Goal: Task Accomplishment & Management: Manage account settings

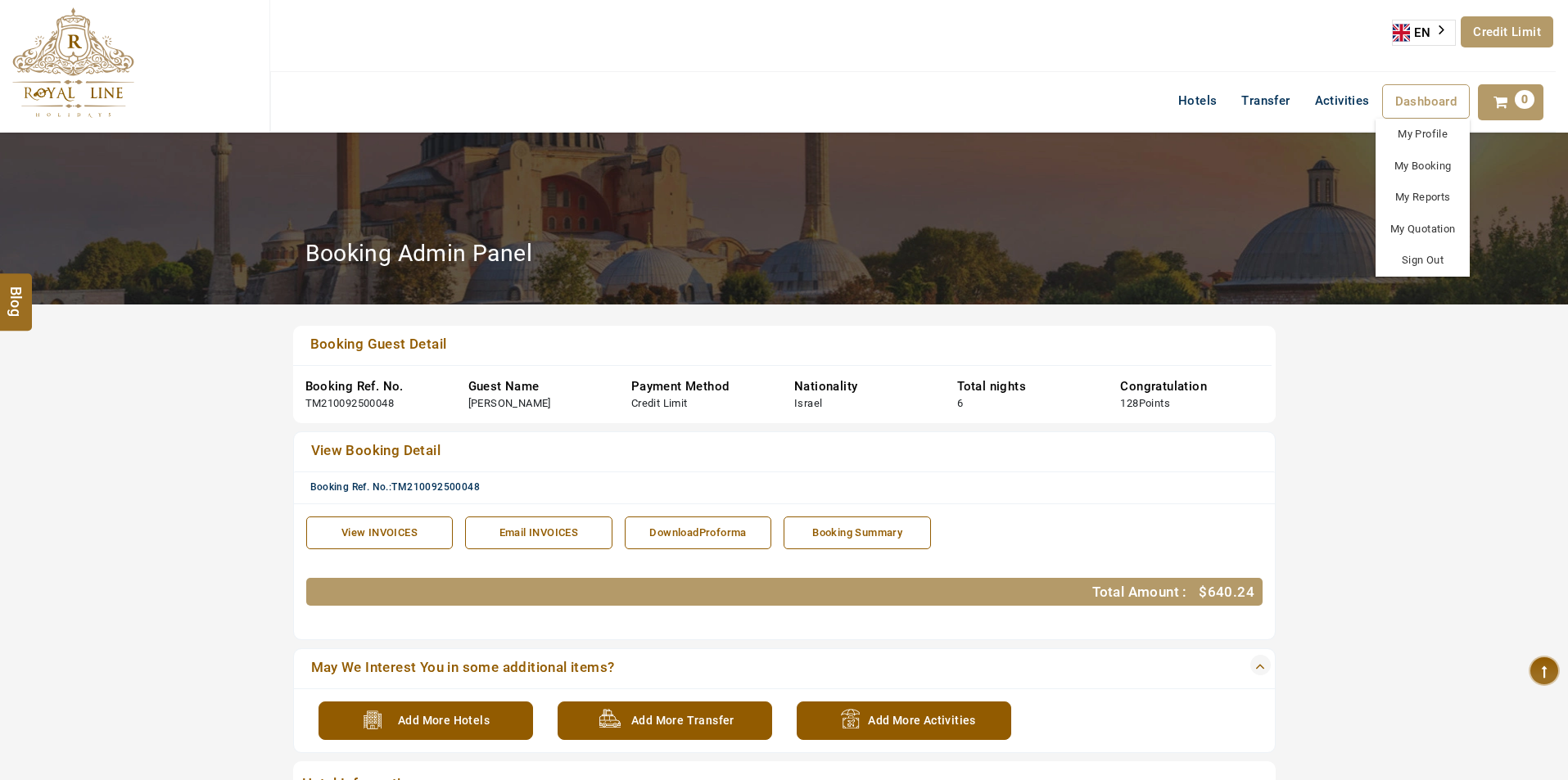
click at [1410, 98] on span "Dashboard" at bounding box center [1426, 102] width 62 height 15
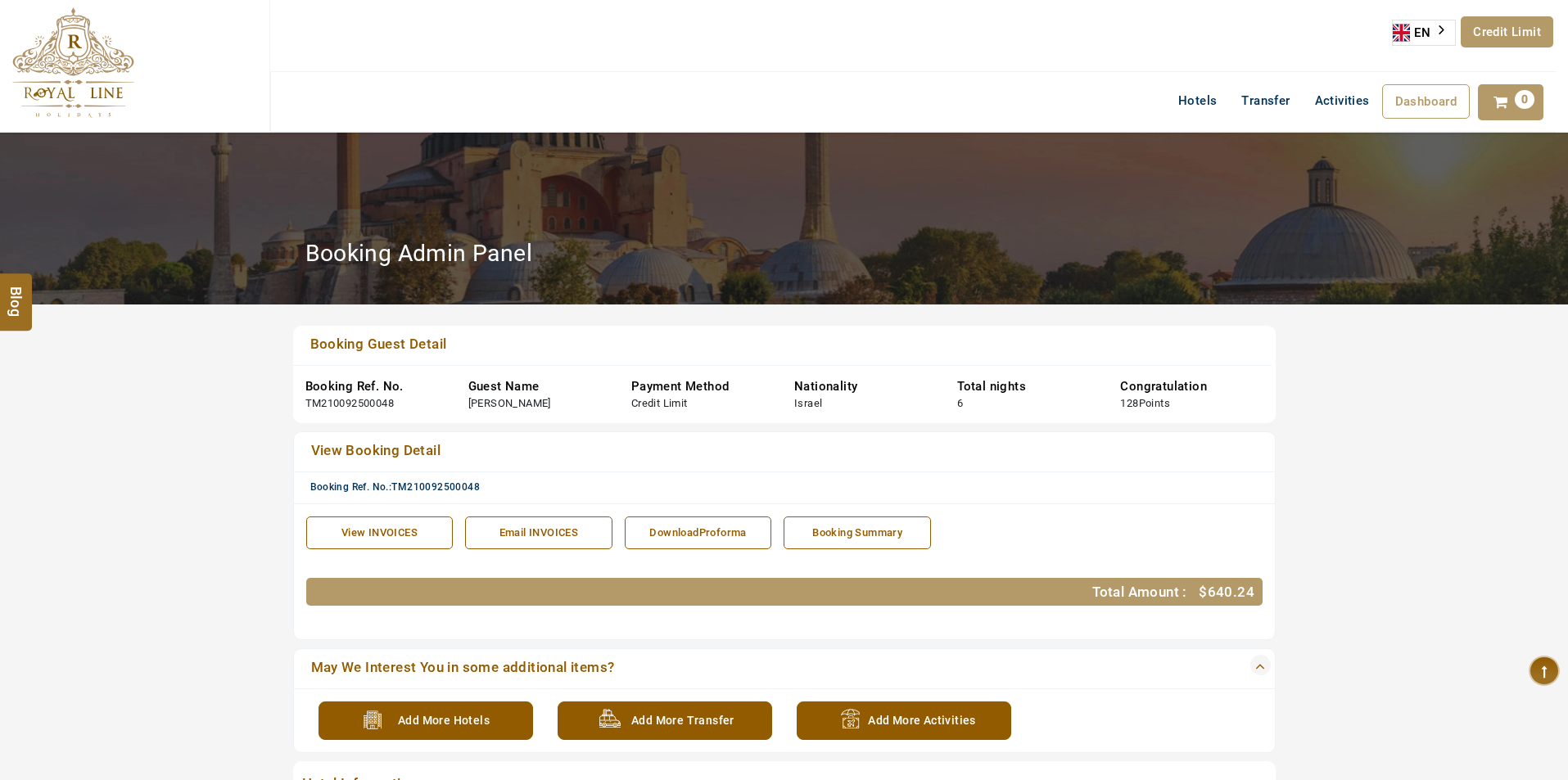
drag, startPoint x: 1415, startPoint y: 166, endPoint x: 1301, endPoint y: 245, distance: 138.7
click at [0, 0] on link "My Booking" at bounding box center [0, 0] width 0 height 0
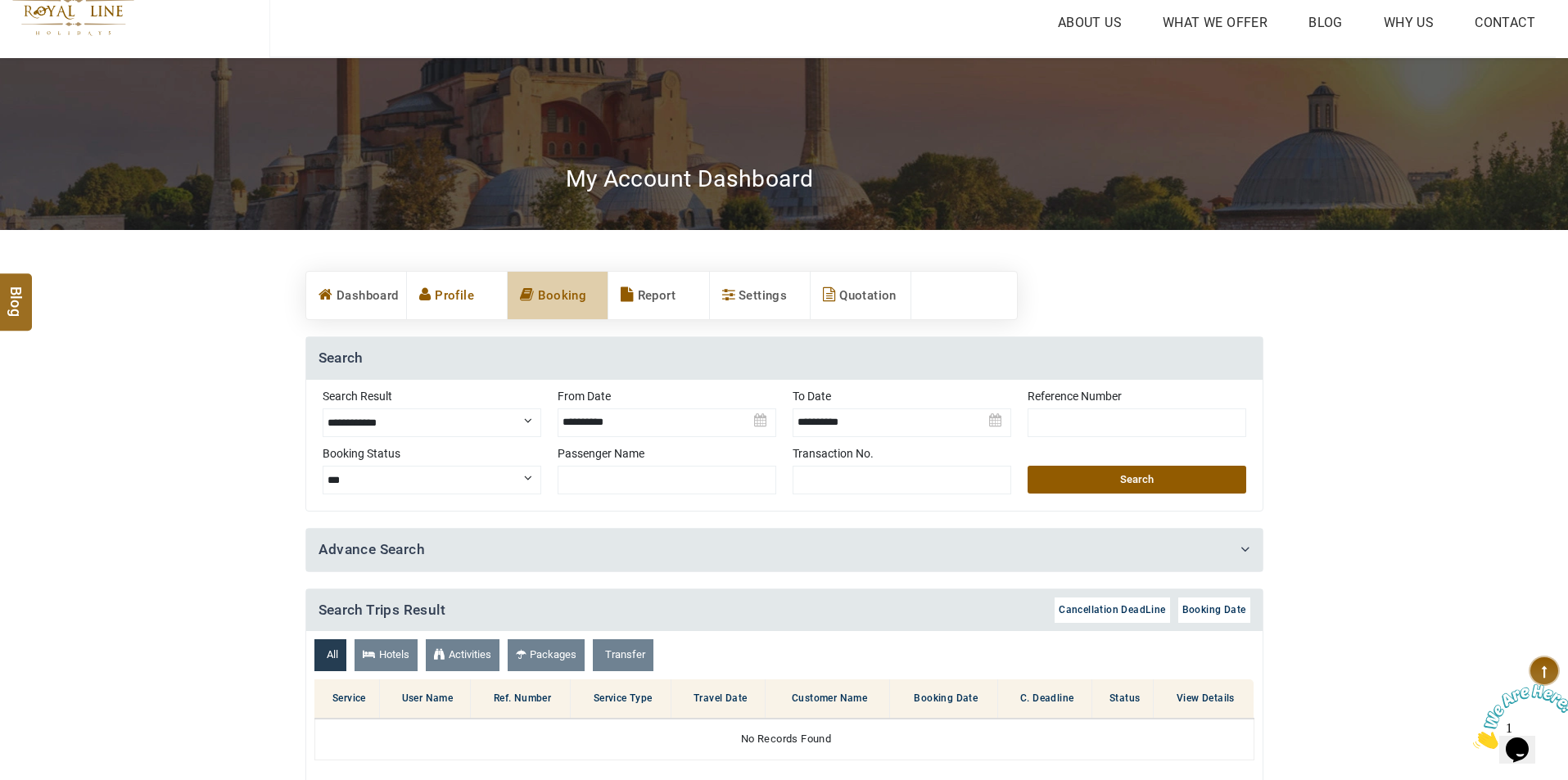
click at [440, 302] on link "Profile" at bounding box center [457, 295] width 100 height 48
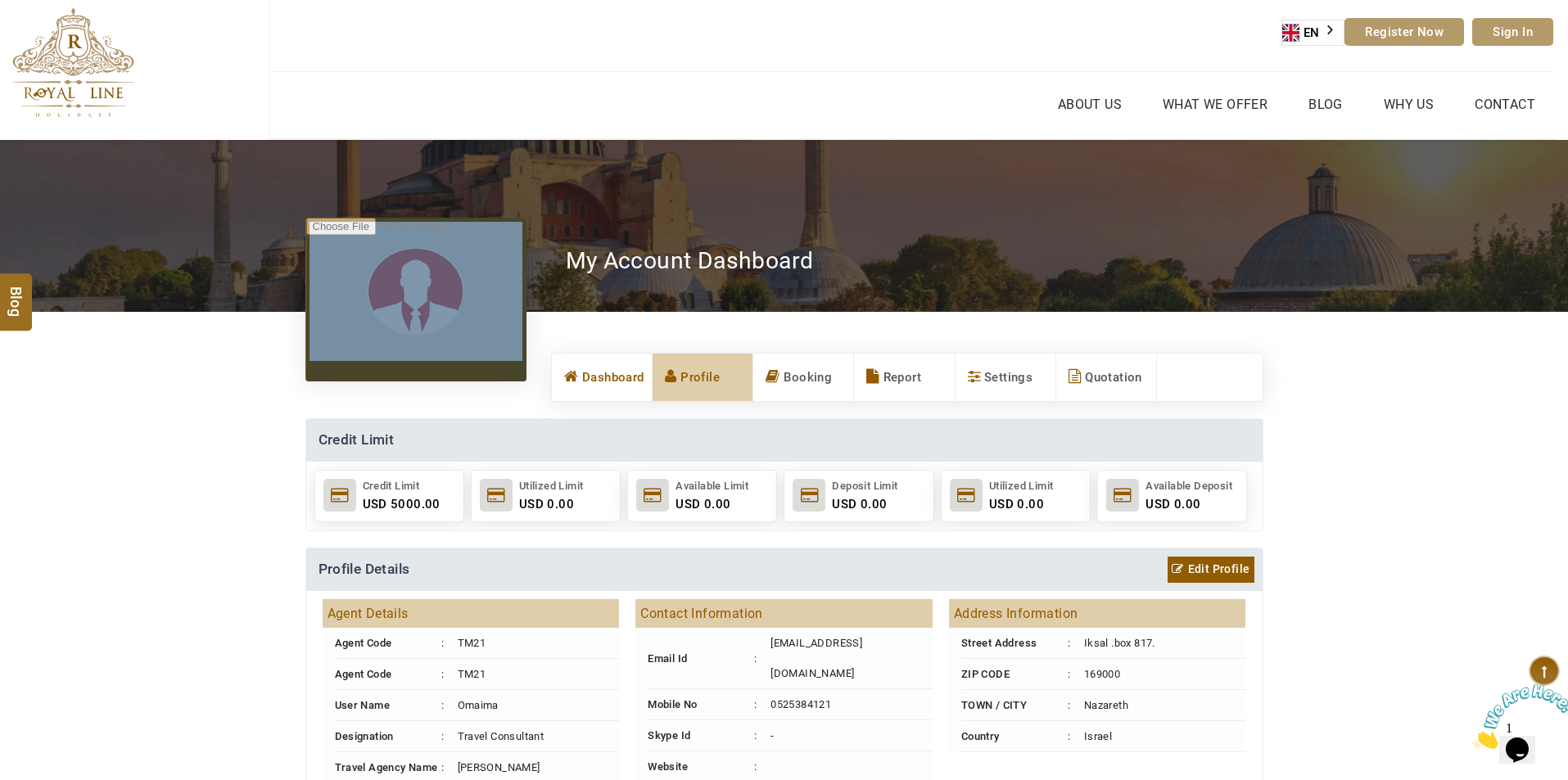
click at [616, 381] on link "Dashboard" at bounding box center [601, 377] width 100 height 48
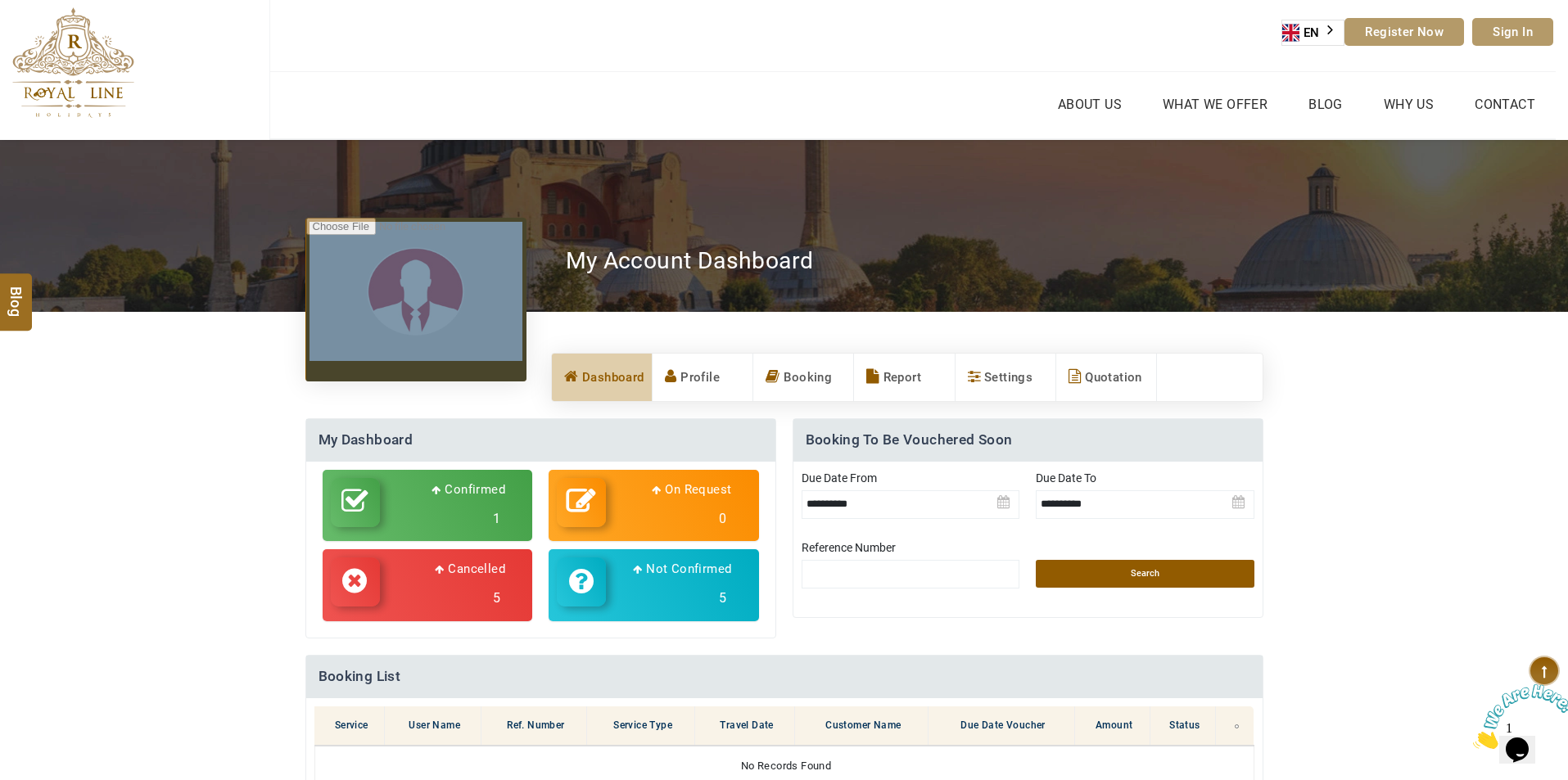
scroll to position [164, 0]
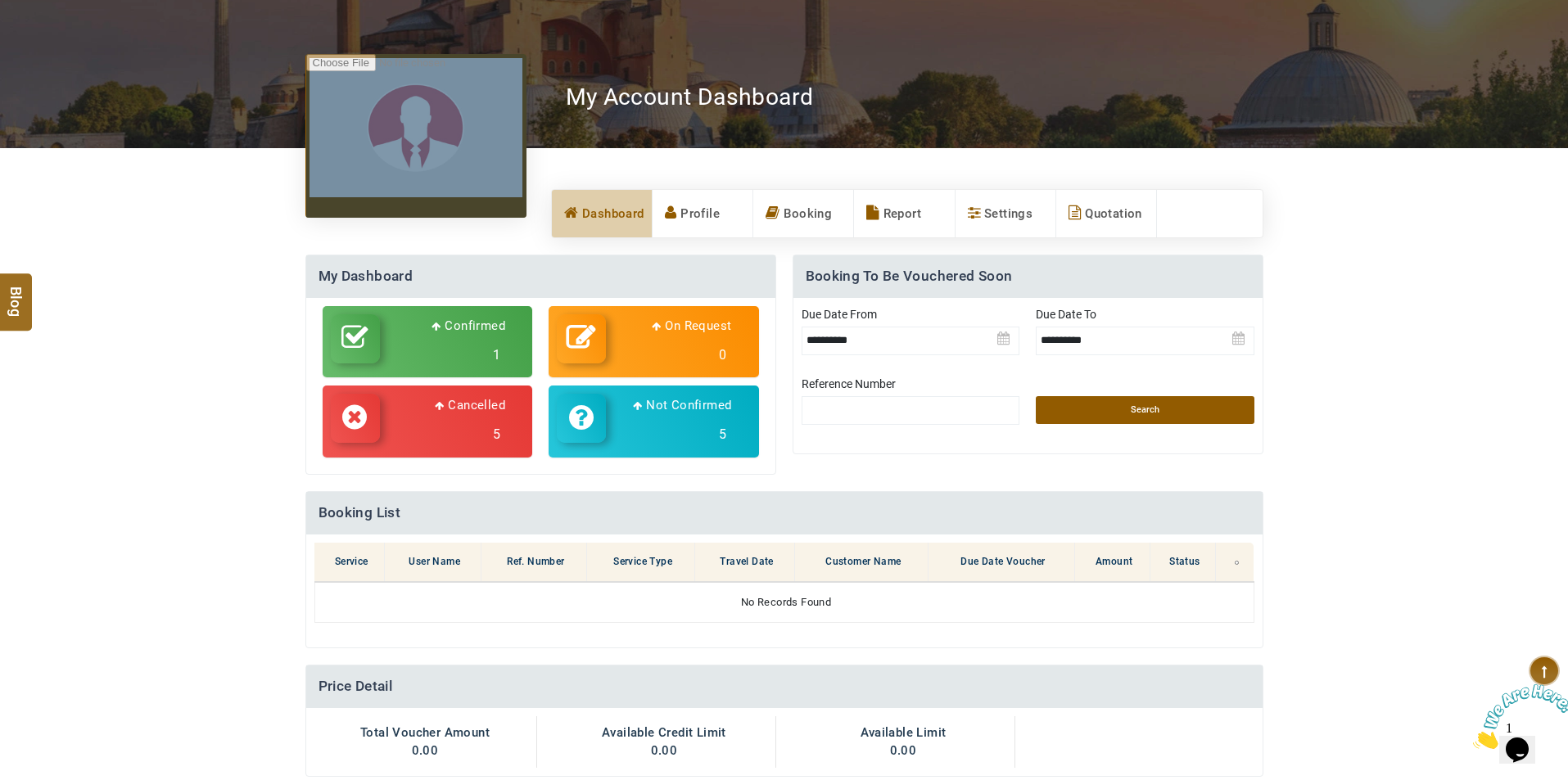
click at [490, 344] on h3 "1" at bounding box center [446, 355] width 117 height 30
click at [0, 0] on select "**********" at bounding box center [0, 0] width 0 height 0
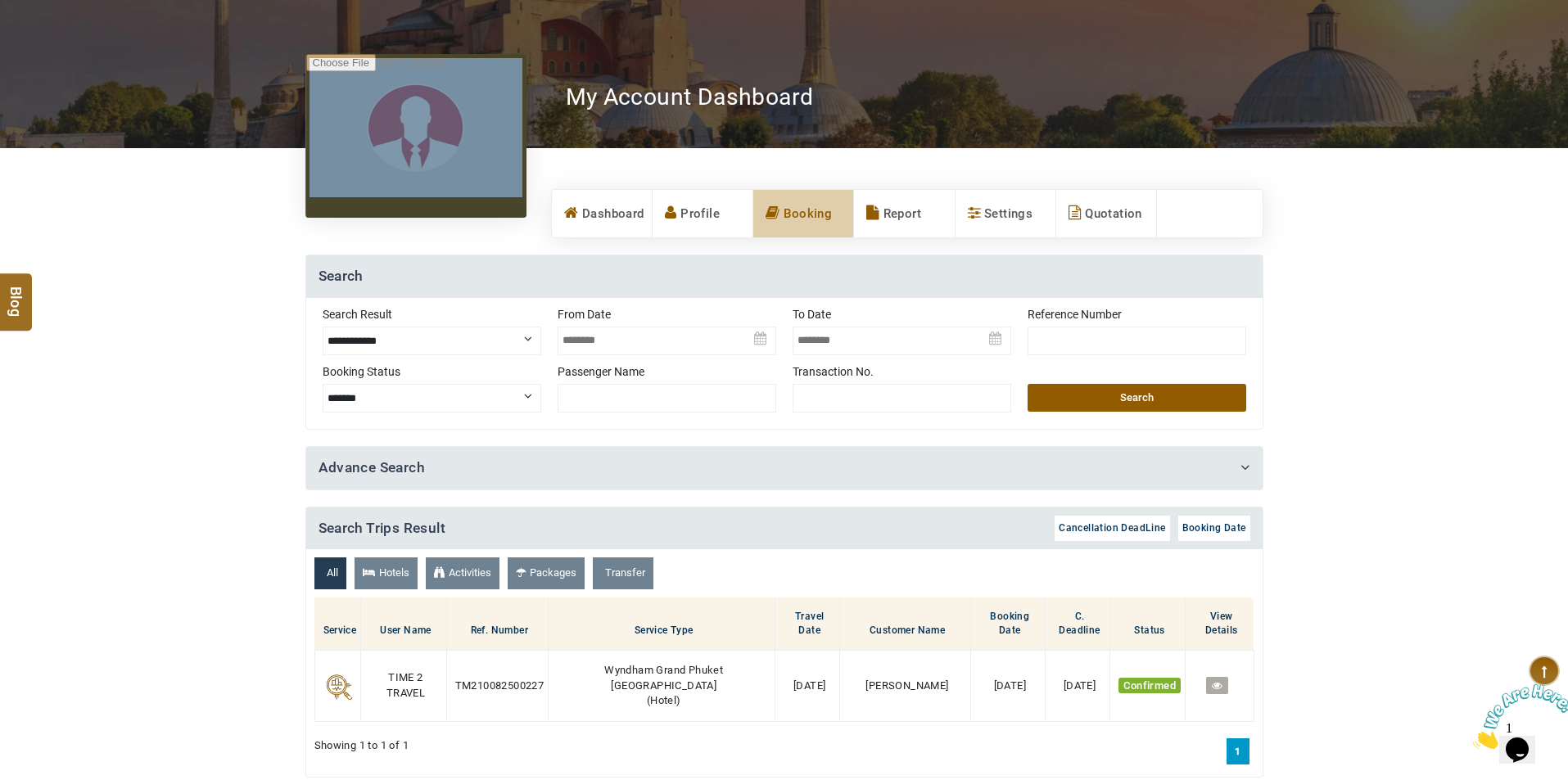
scroll to position [327, 0]
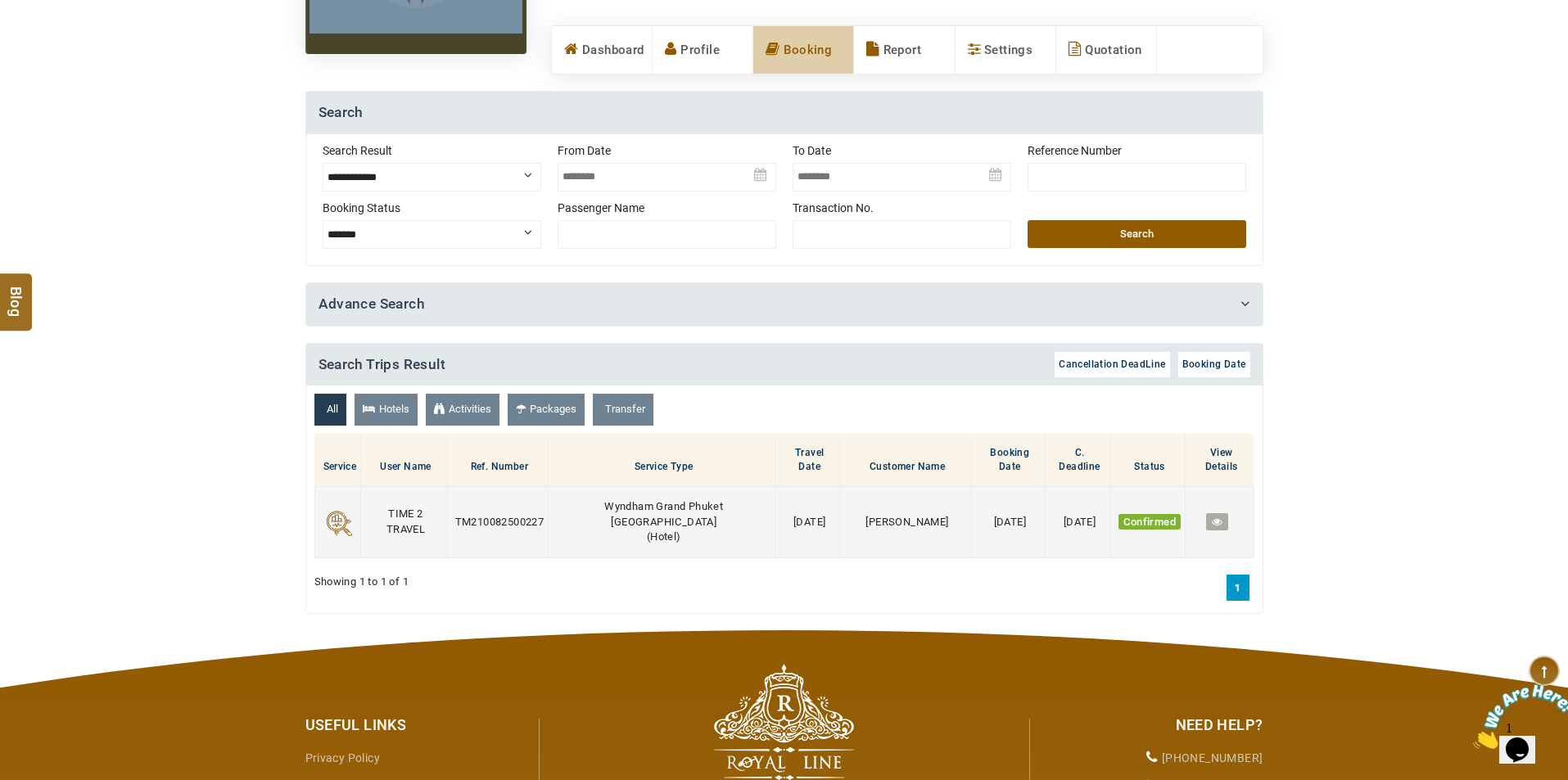
click at [1212, 517] on icon at bounding box center [1217, 522] width 11 height 11
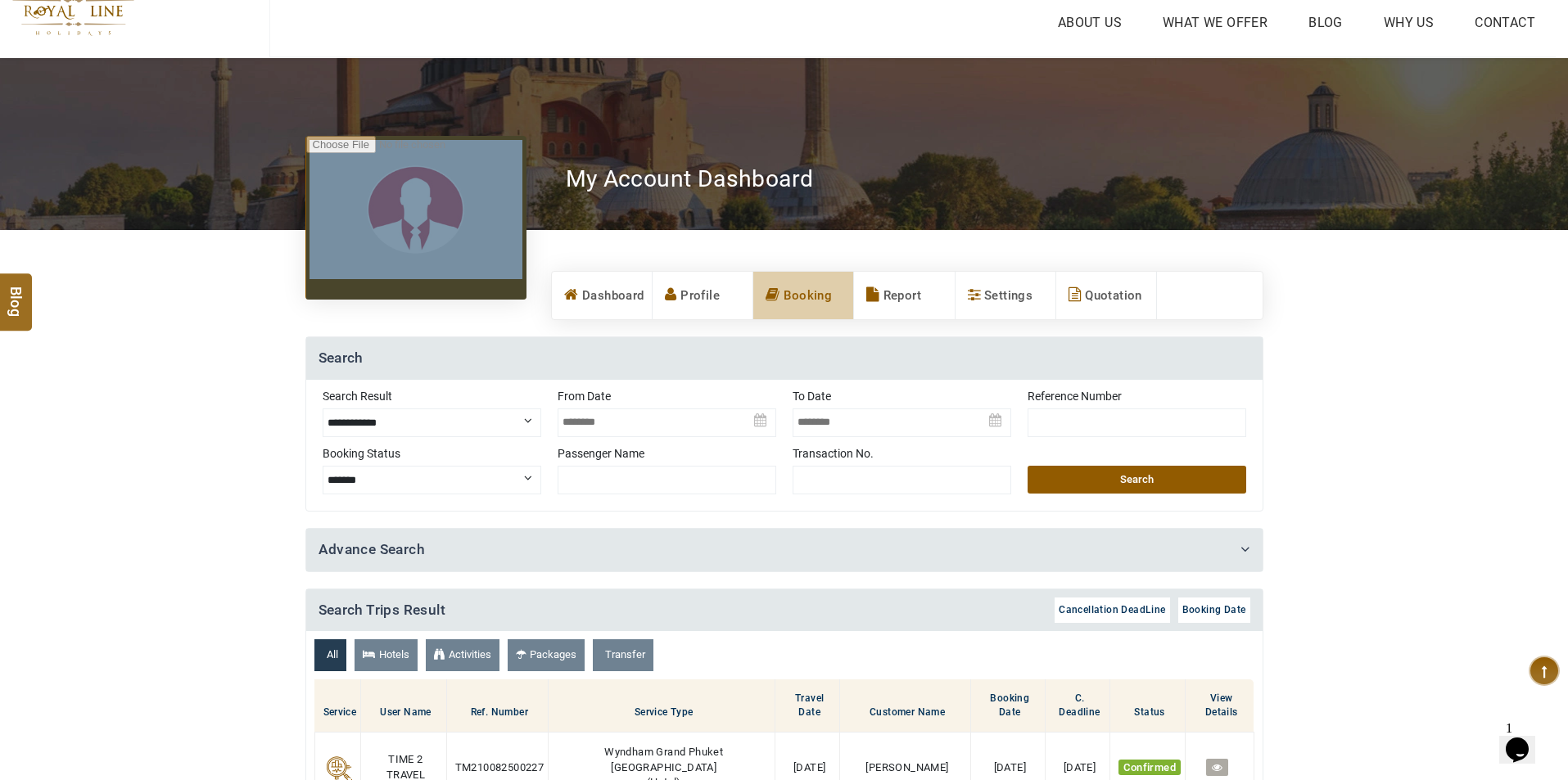
scroll to position [0, 0]
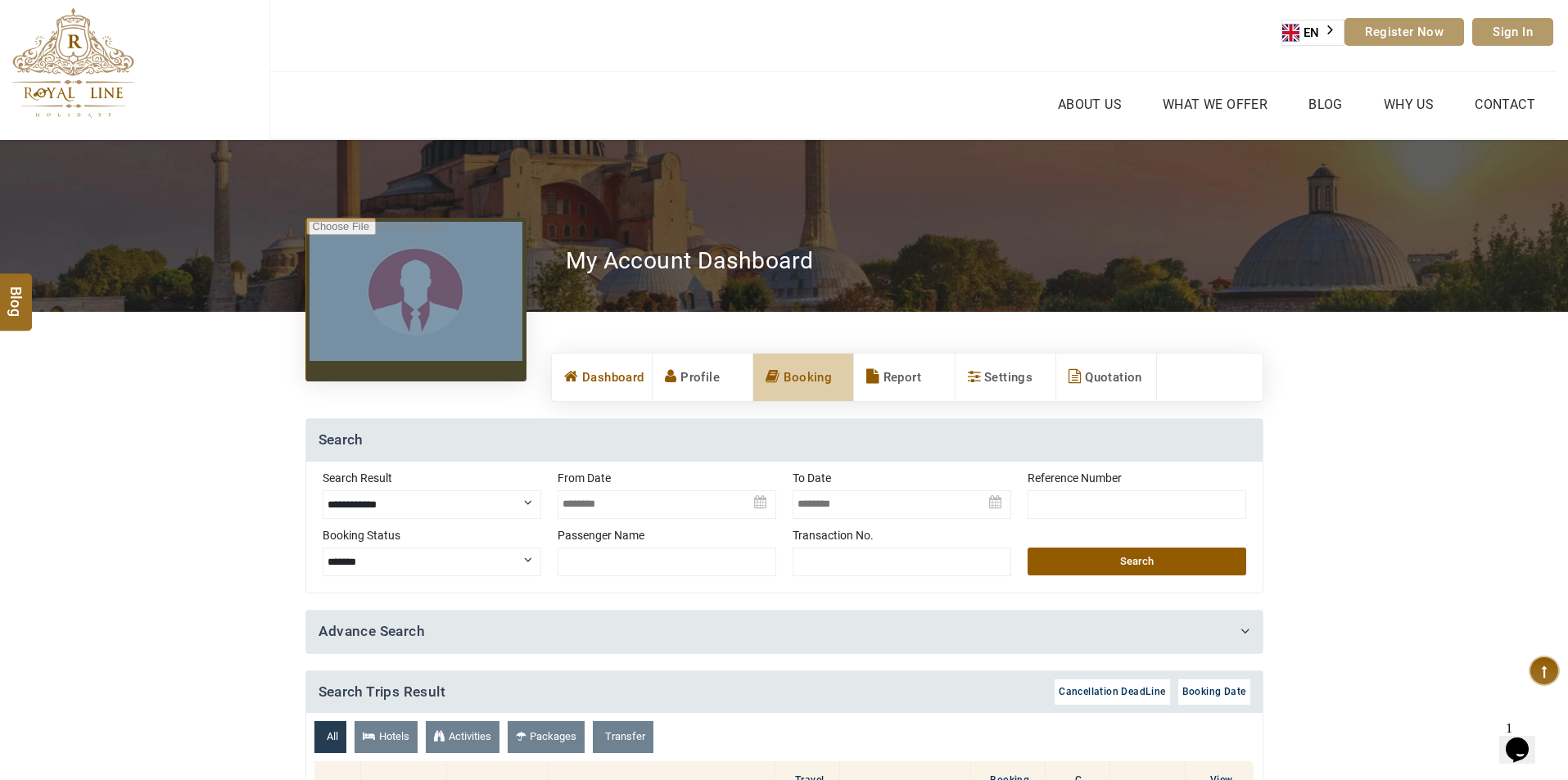
click at [629, 374] on link "Dashboard" at bounding box center [601, 377] width 100 height 48
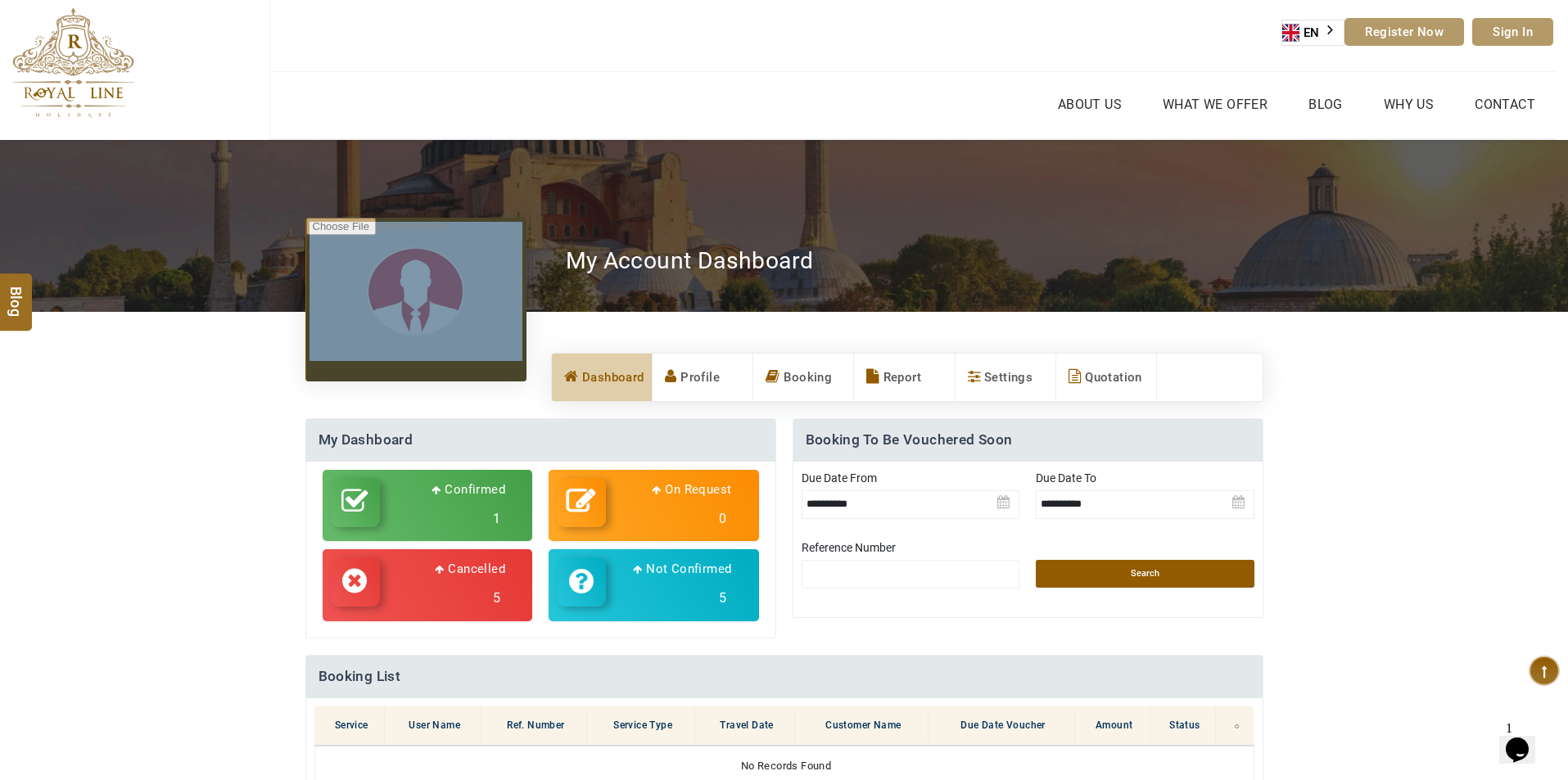
click at [702, 609] on h3 "5" at bounding box center [672, 598] width 117 height 30
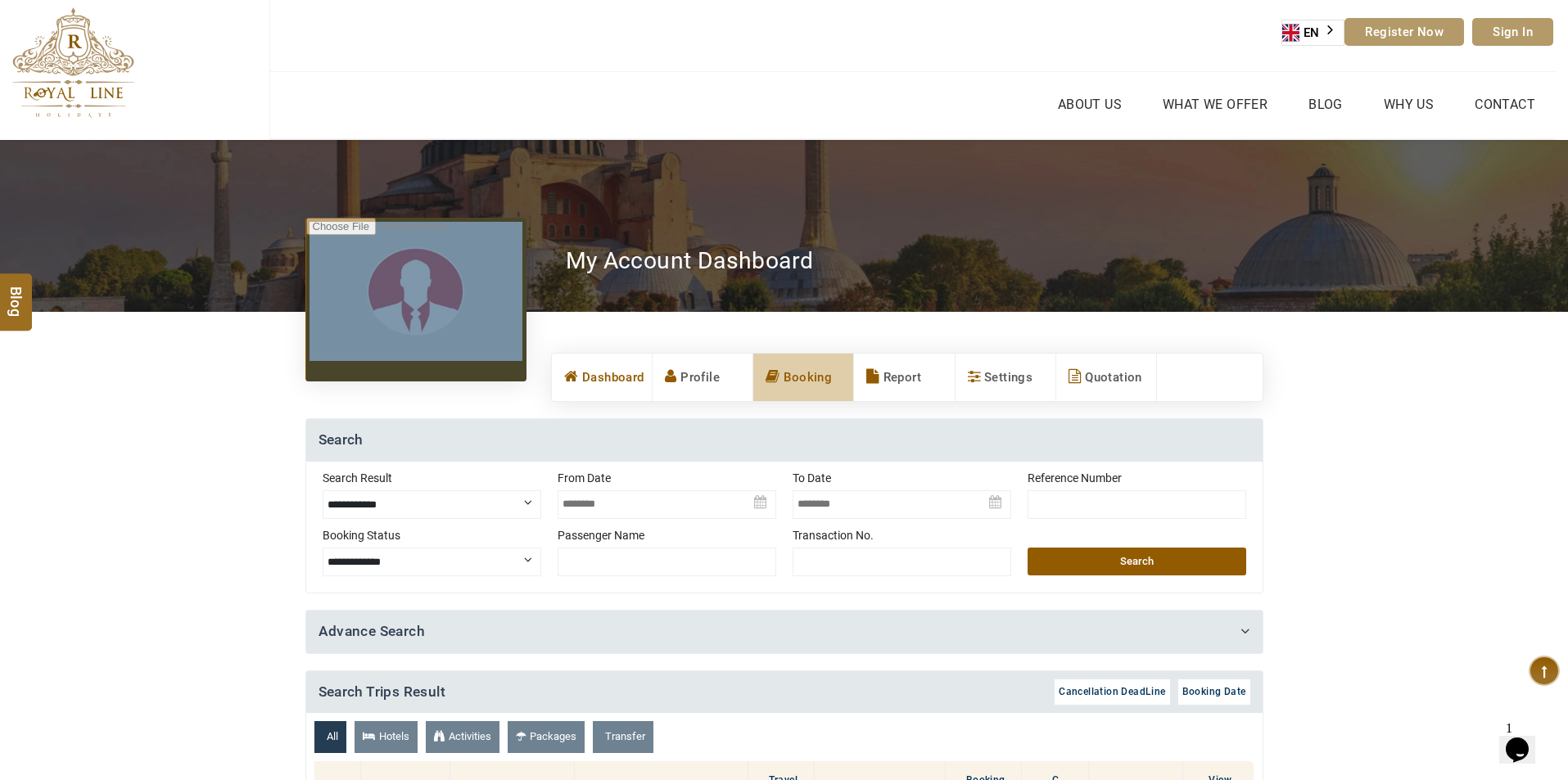
click at [615, 373] on link "Dashboard" at bounding box center [601, 377] width 100 height 48
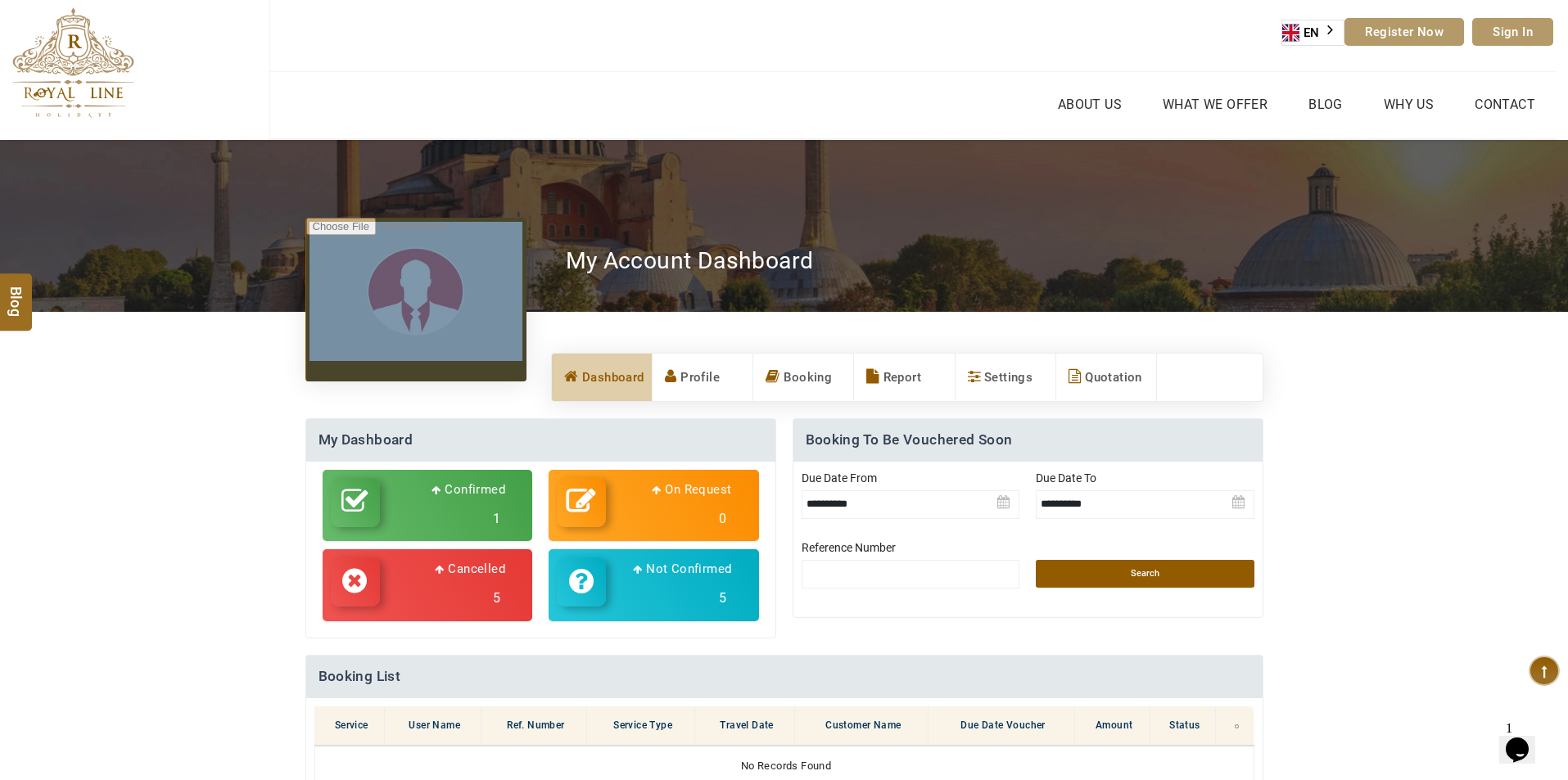
scroll to position [164, 0]
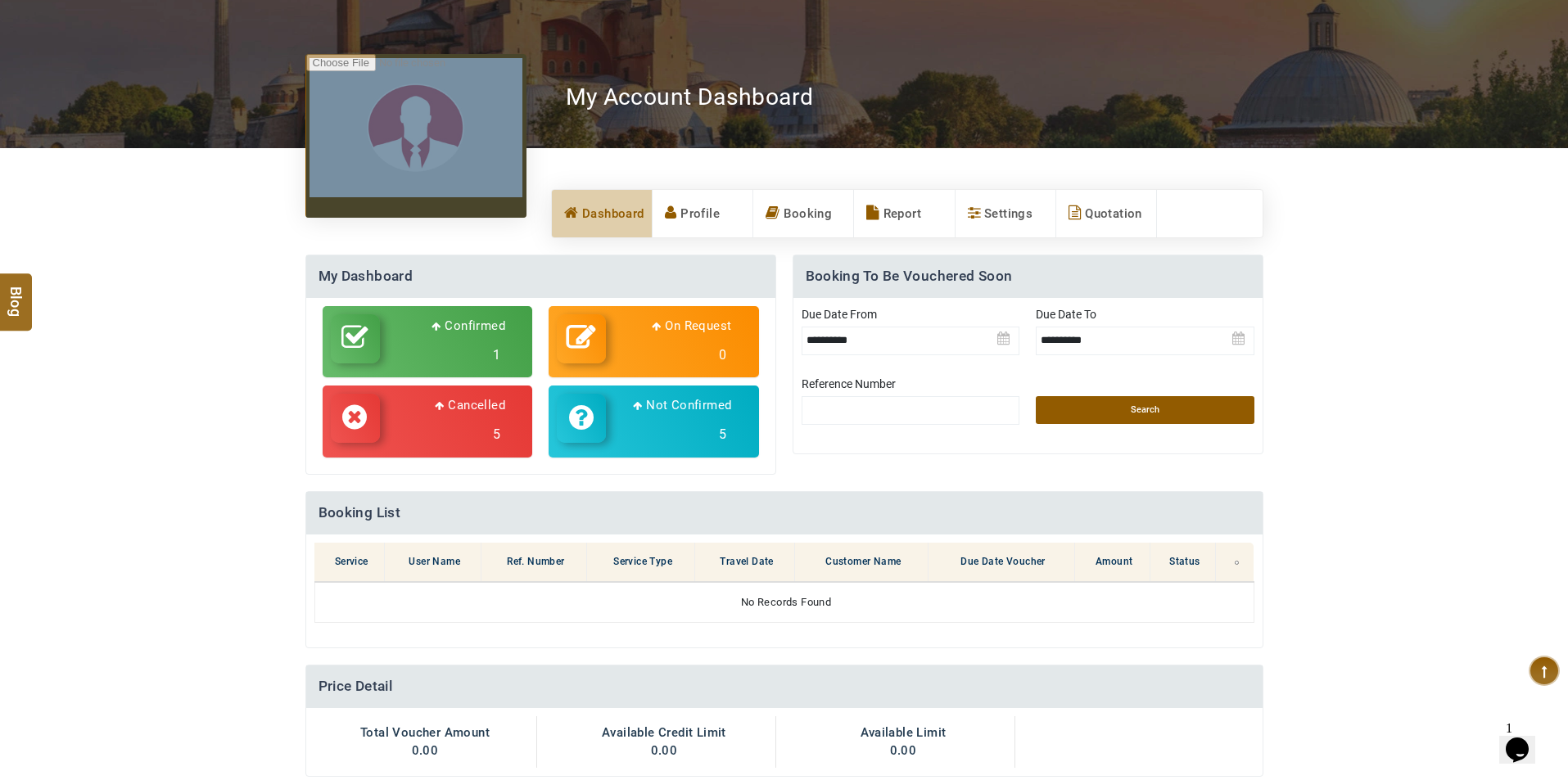
click at [470, 410] on p "Cancelled" at bounding box center [470, 405] width 71 height 21
select select "*********"
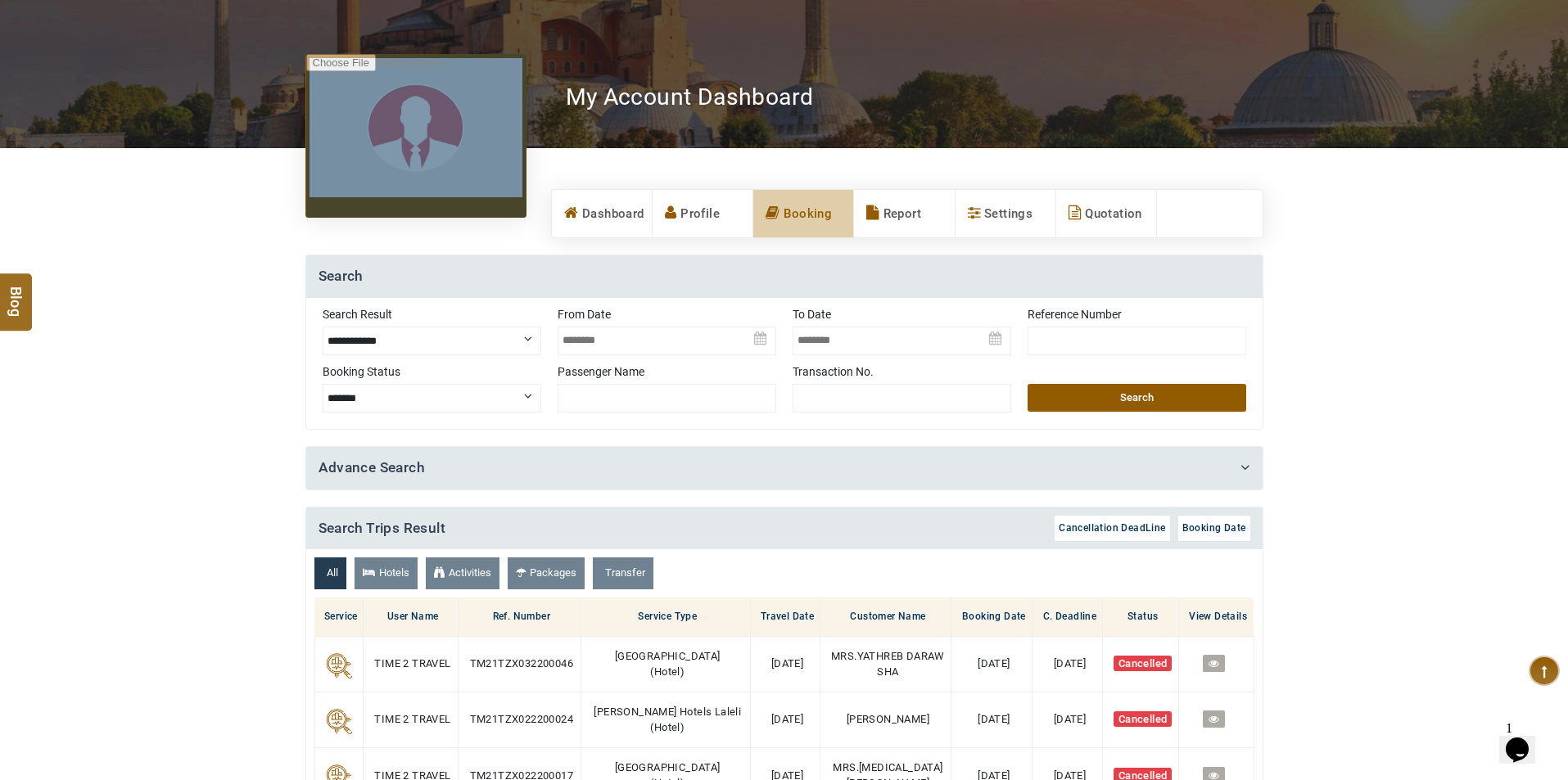
click at [395, 577] on link "Hotels" at bounding box center [386, 572] width 63 height 32
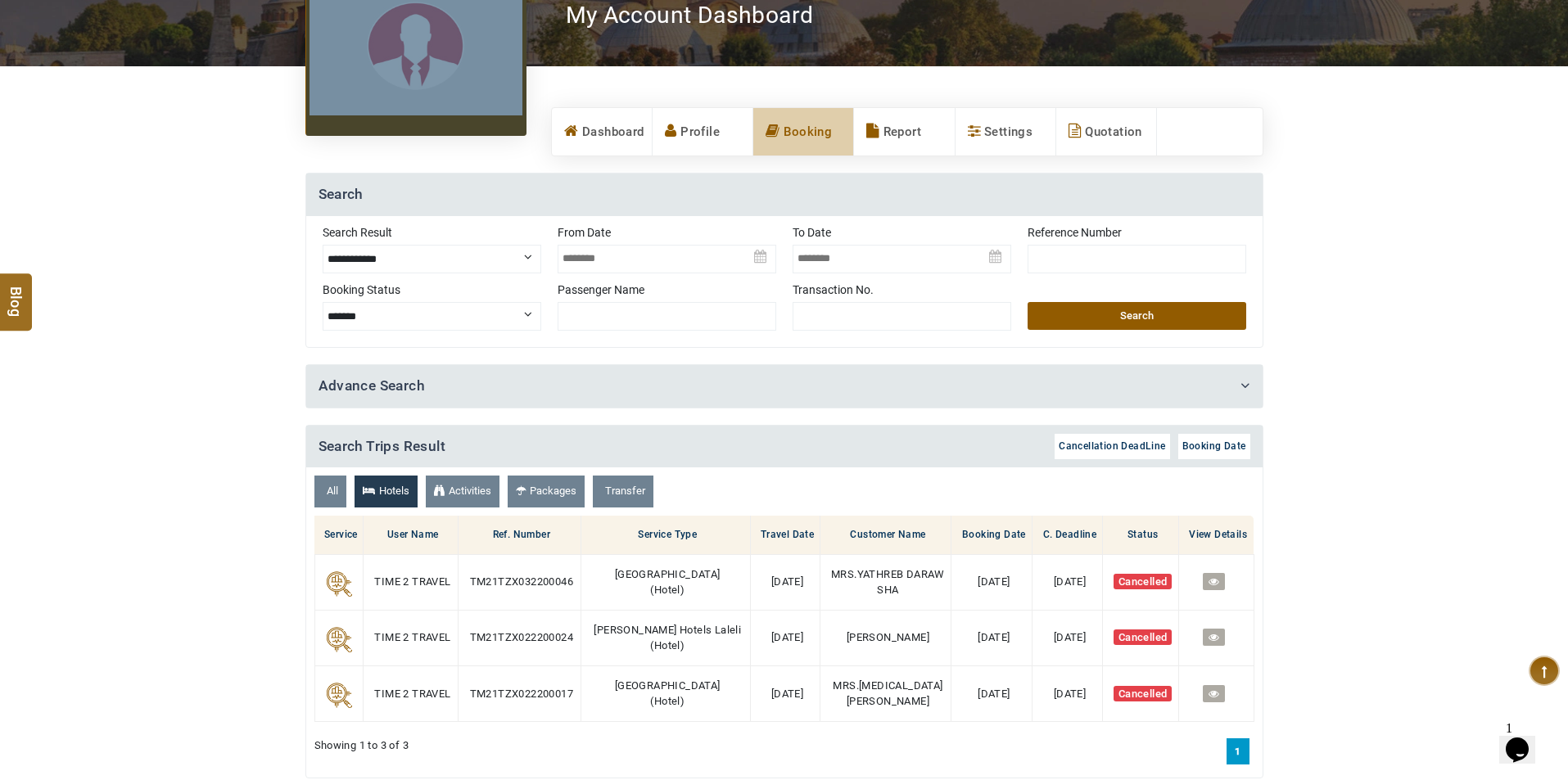
click at [464, 498] on link "Activities" at bounding box center [463, 491] width 74 height 32
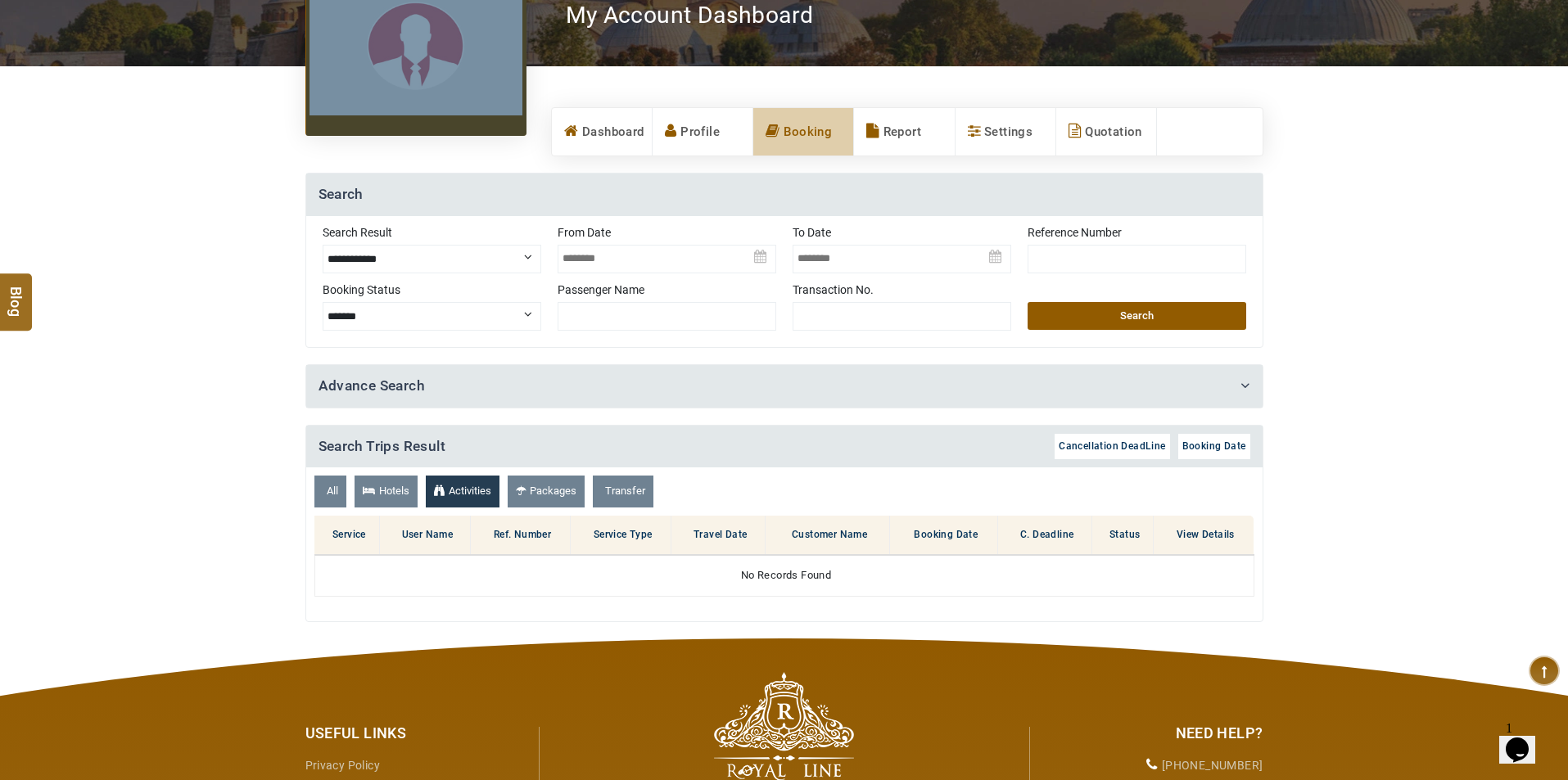
click at [564, 490] on link "Packages" at bounding box center [546, 491] width 77 height 32
click at [625, 490] on link "Transfer" at bounding box center [623, 491] width 61 height 32
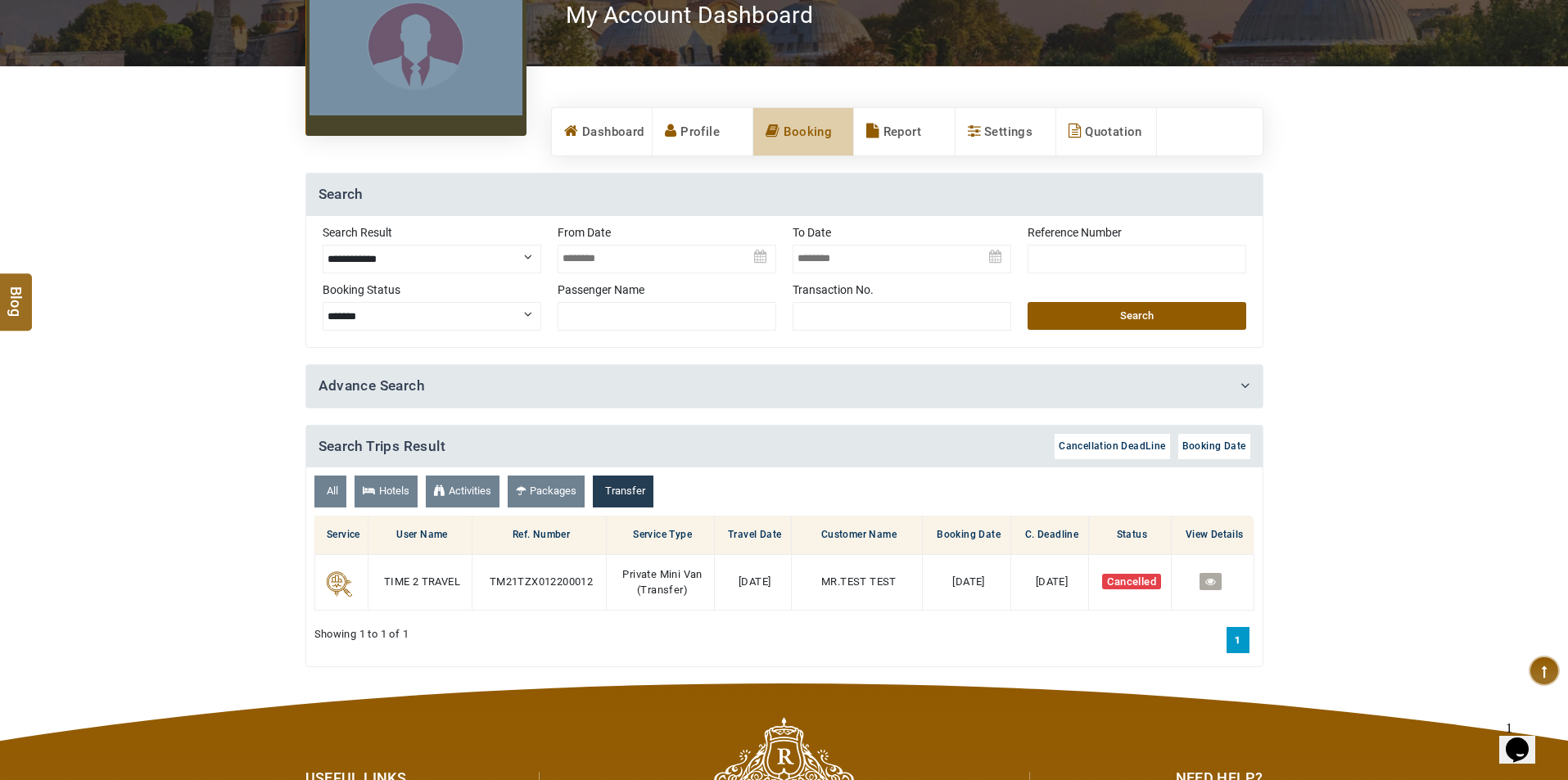
click at [331, 497] on link "All" at bounding box center [330, 491] width 32 height 32
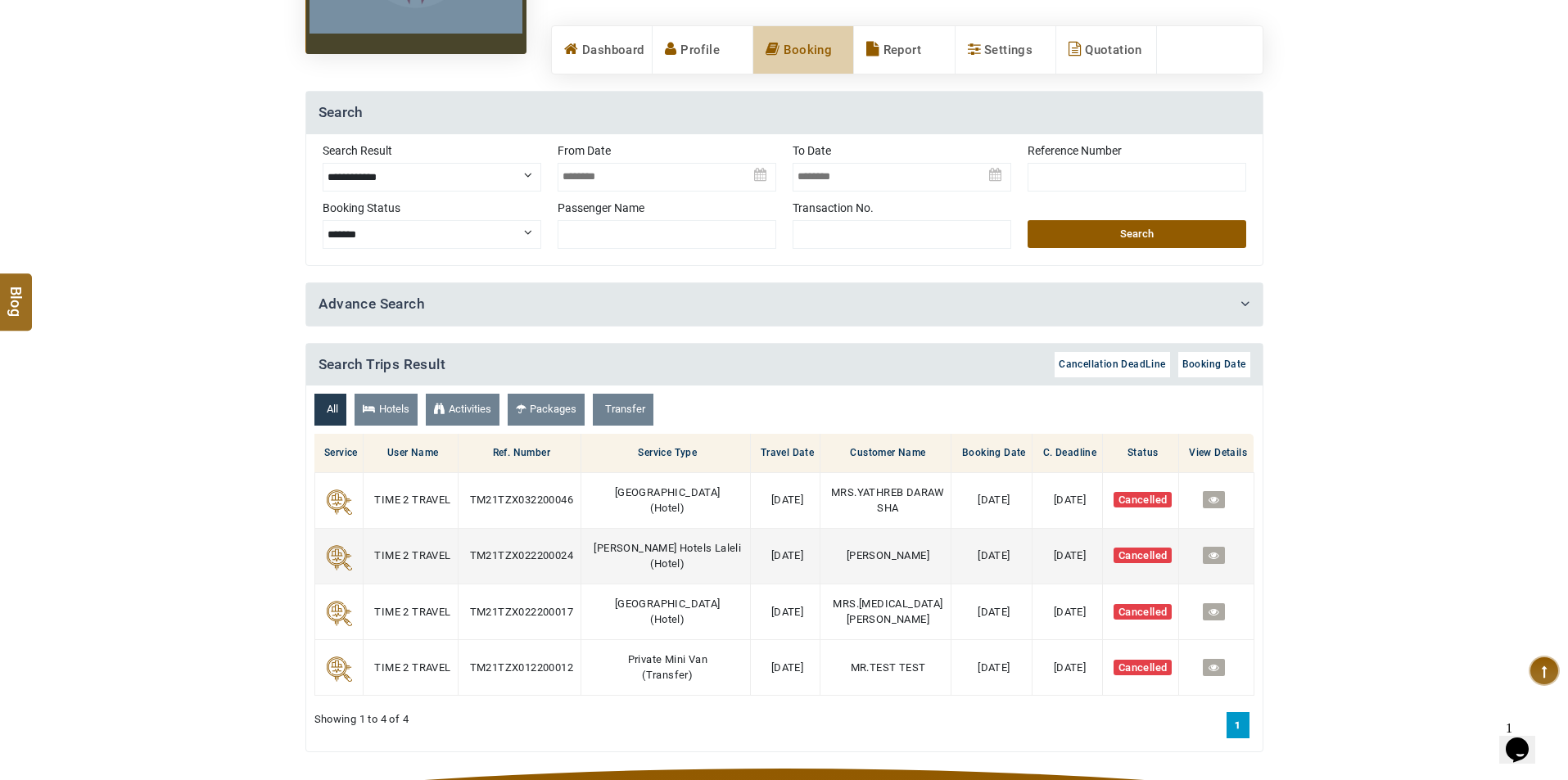
scroll to position [164, 0]
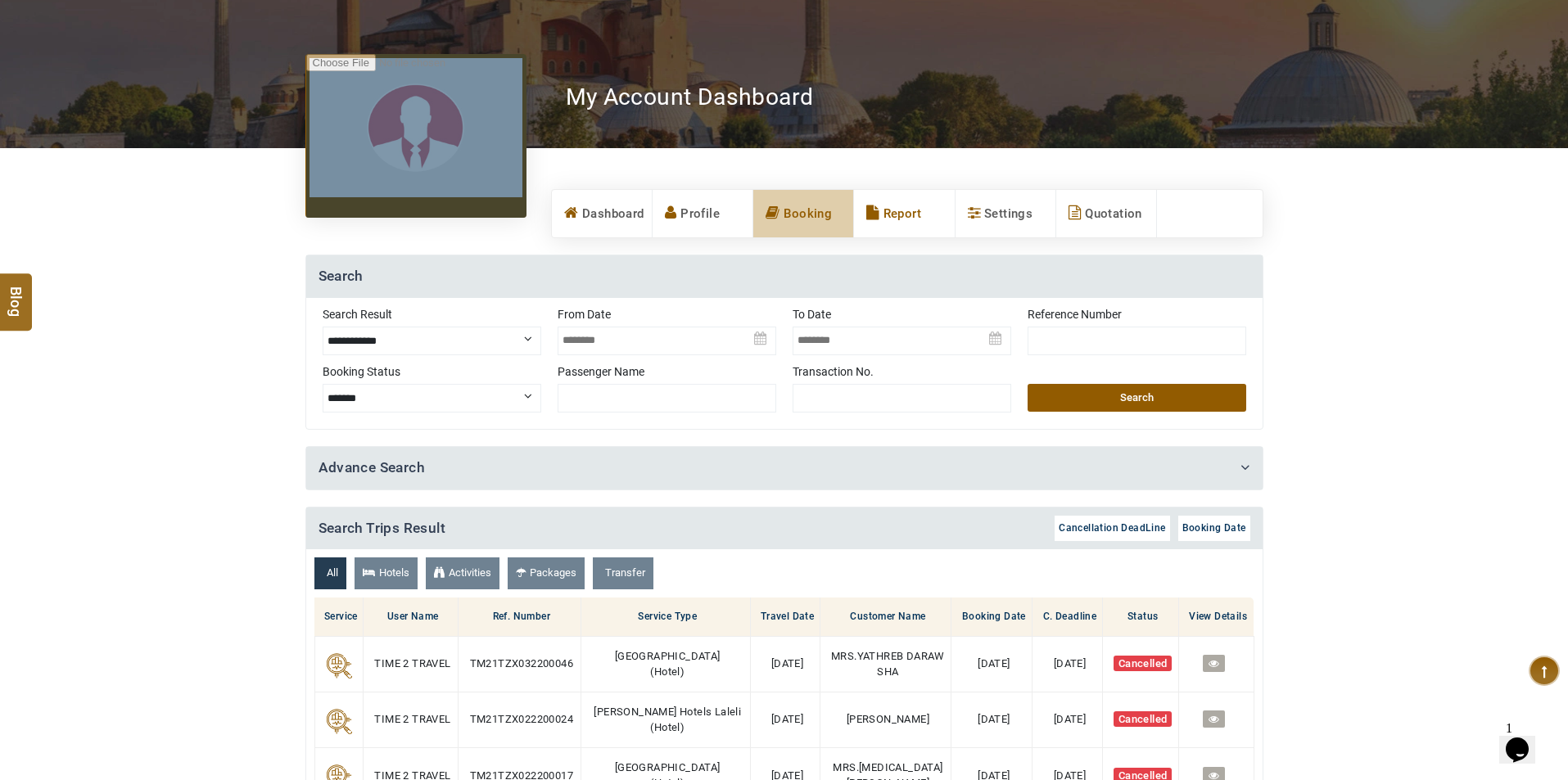
click at [898, 216] on link "Report" at bounding box center [904, 213] width 100 height 48
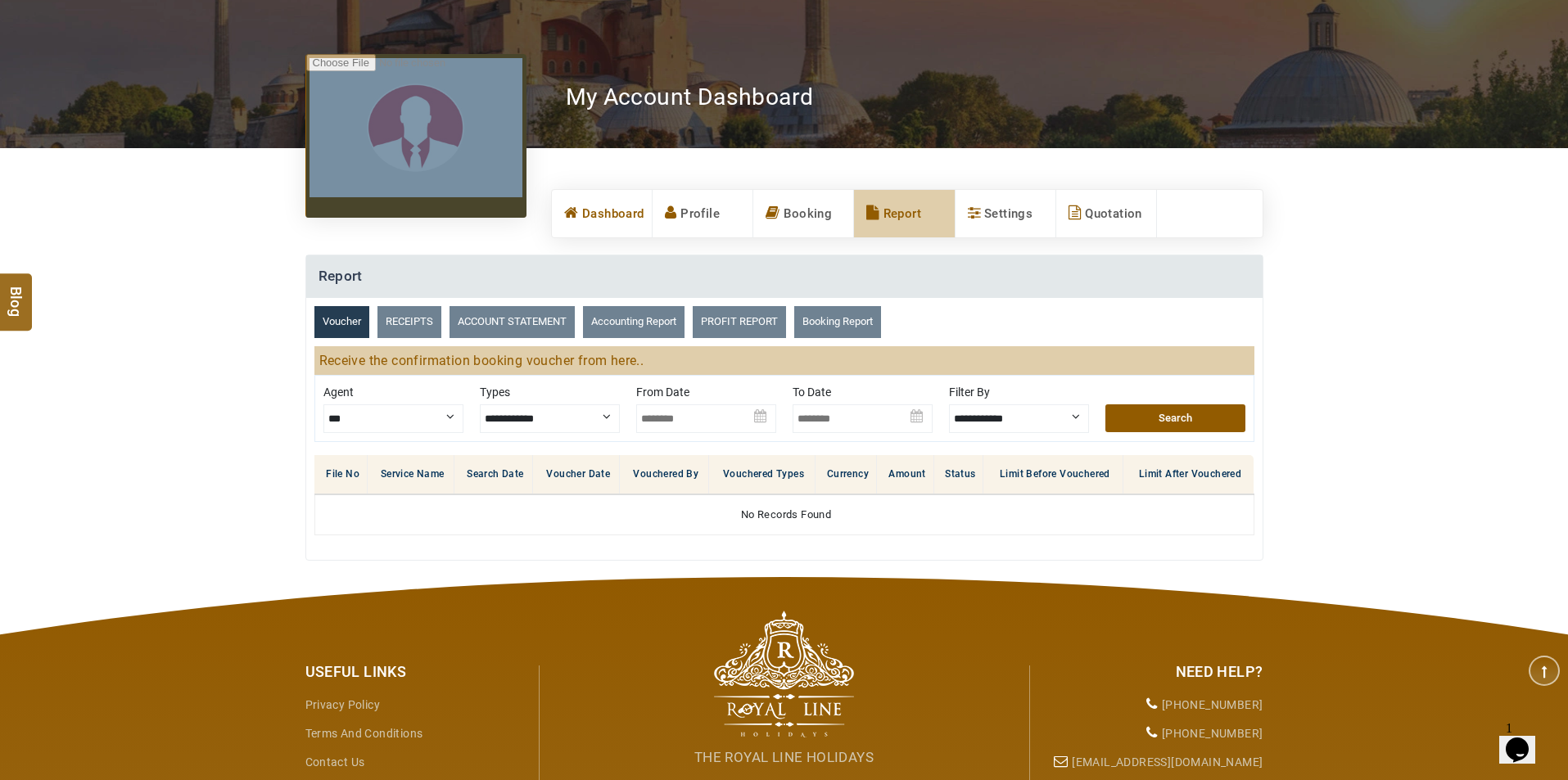
click at [601, 215] on link "Dashboard" at bounding box center [601, 213] width 100 height 48
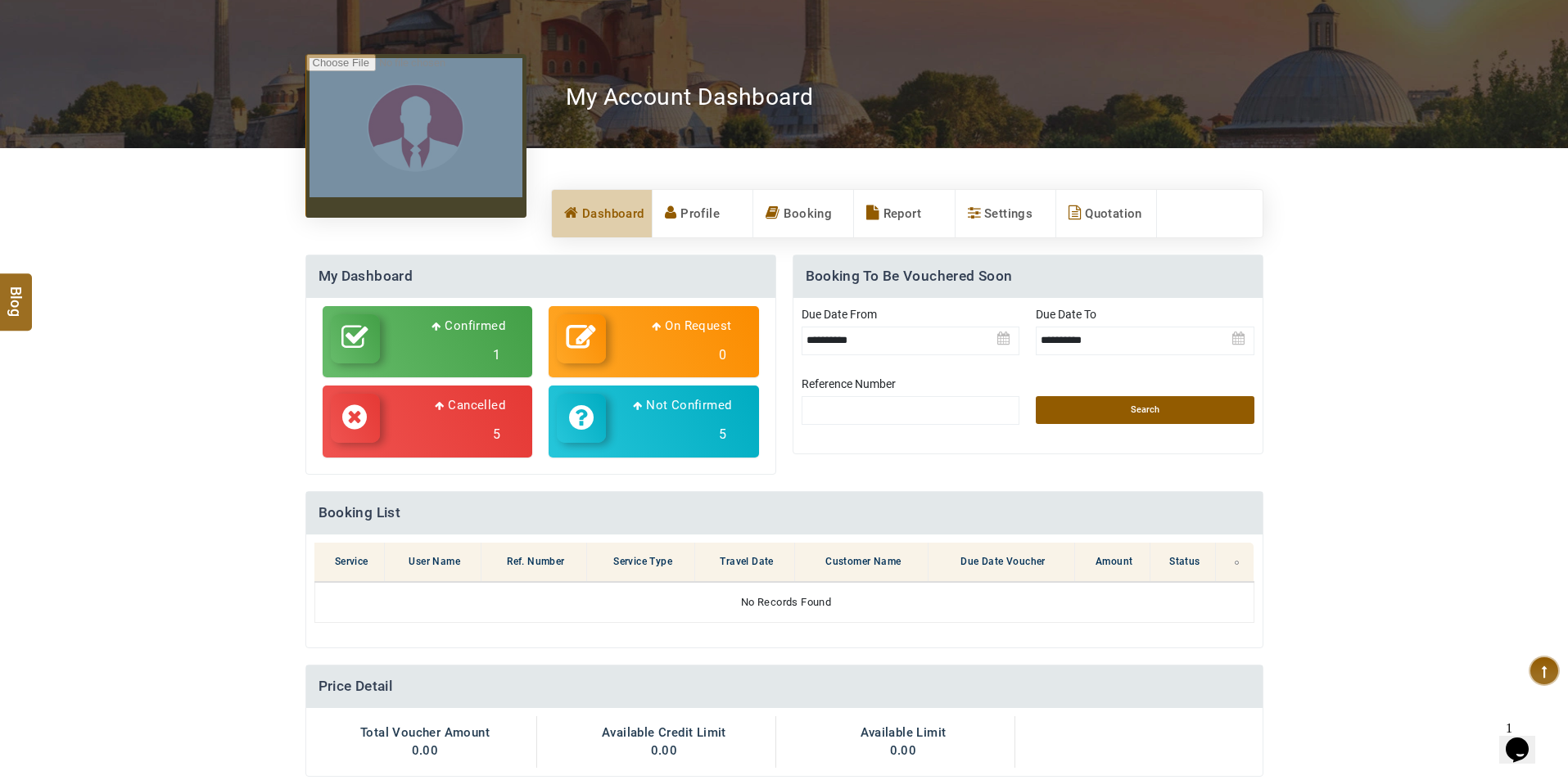
click at [804, 342] on img at bounding box center [911, 335] width 218 height 57
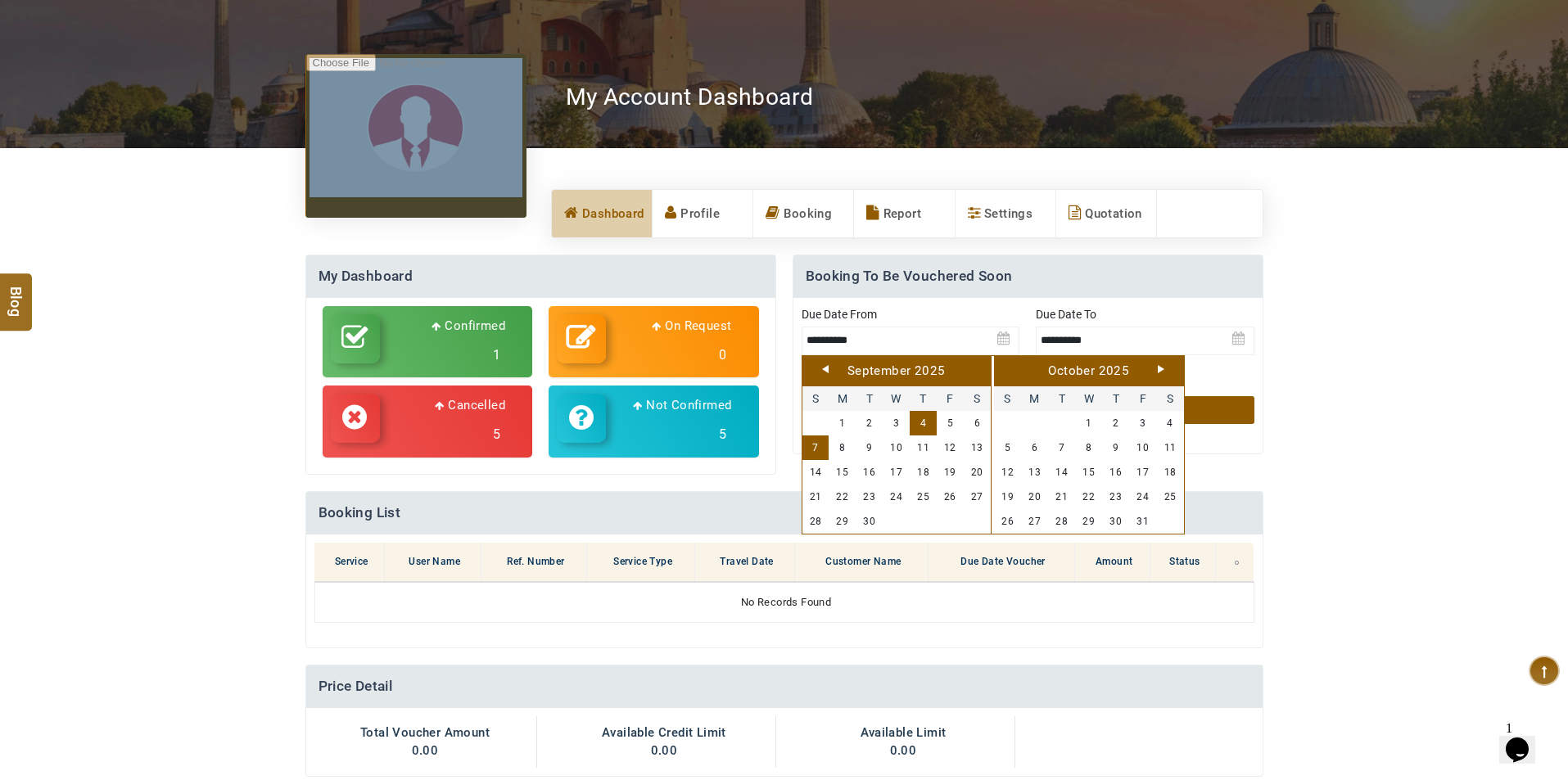
click at [824, 372] on link "Prev" at bounding box center [825, 369] width 7 height 8
click at [873, 427] on link "1" at bounding box center [869, 423] width 27 height 25
type input "**********"
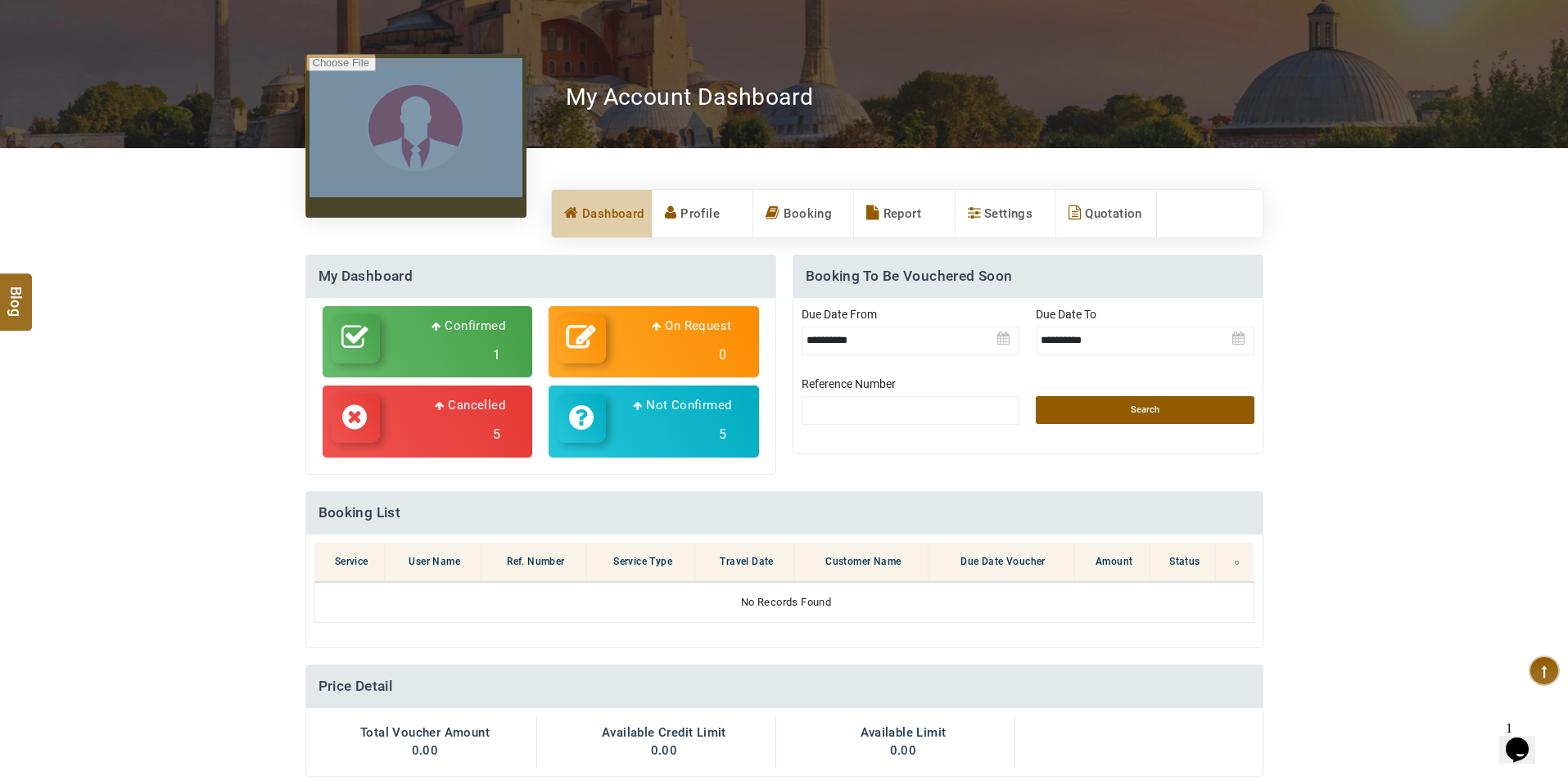
click at [1148, 342] on img at bounding box center [1145, 335] width 218 height 57
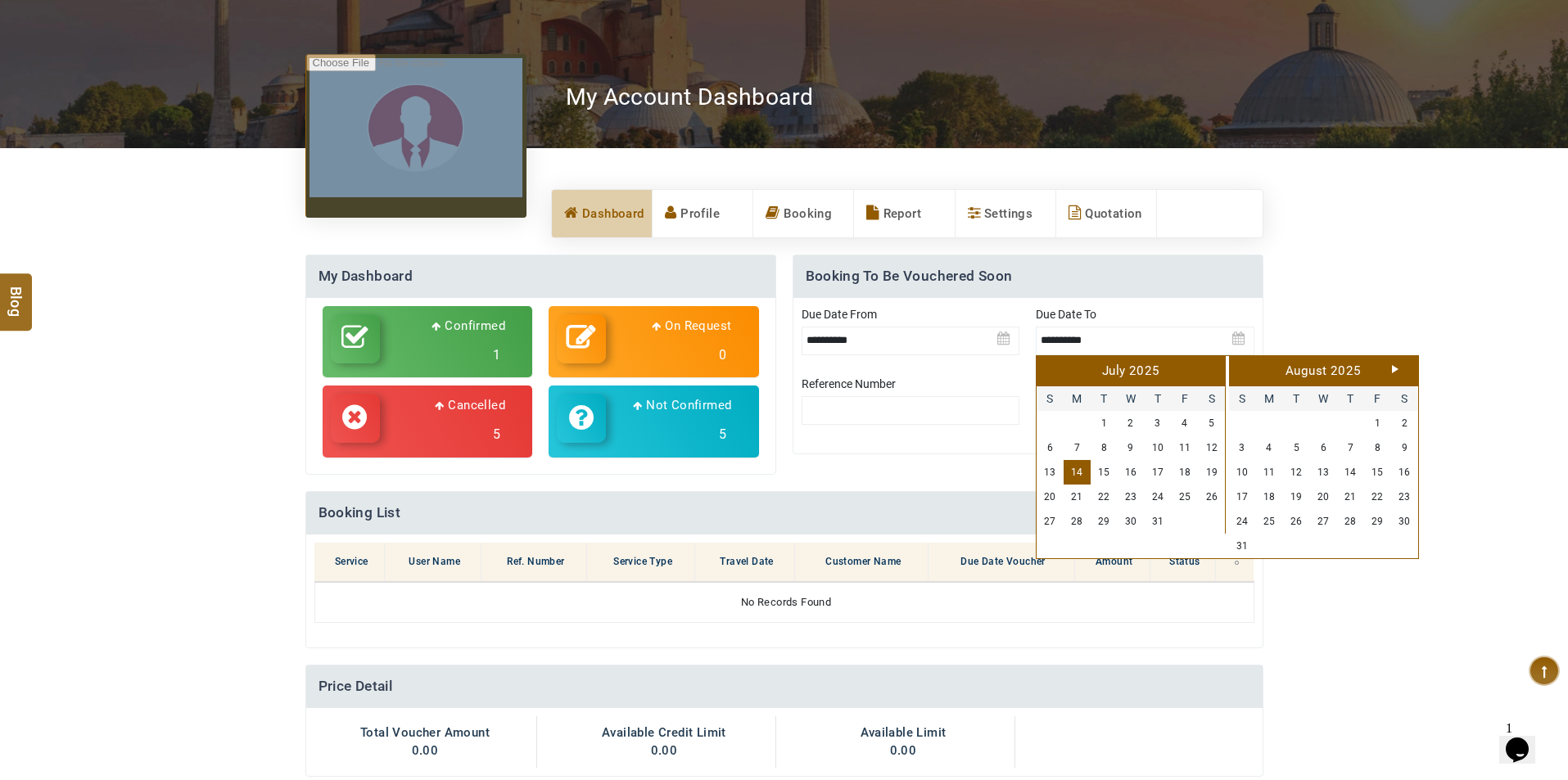
click at [1392, 372] on link "Next" at bounding box center [1395, 369] width 7 height 8
click at [1353, 523] on link "30" at bounding box center [1350, 522] width 27 height 25
type input "**********"
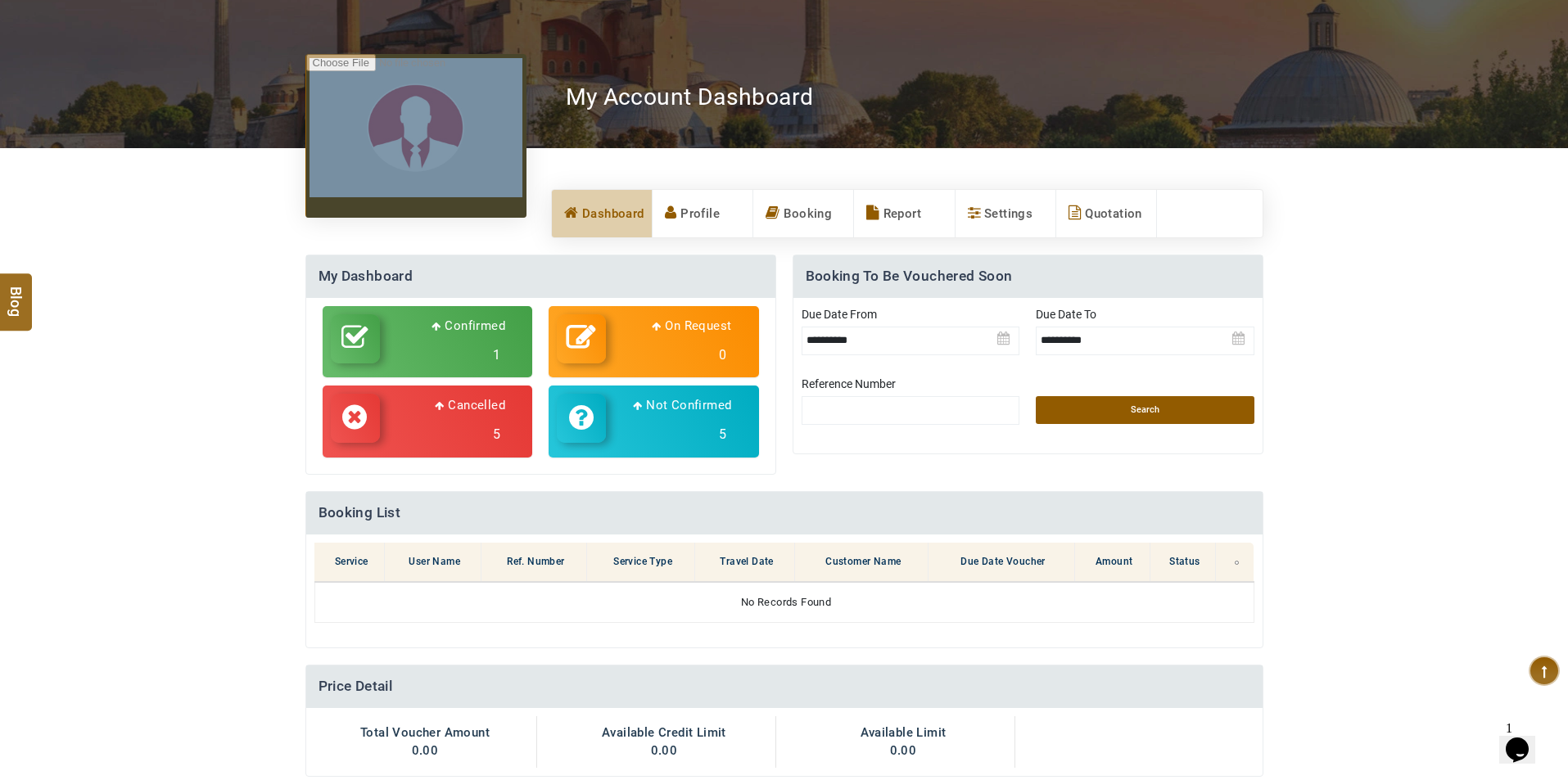
click at [1145, 414] on link "Search" at bounding box center [1145, 410] width 218 height 28
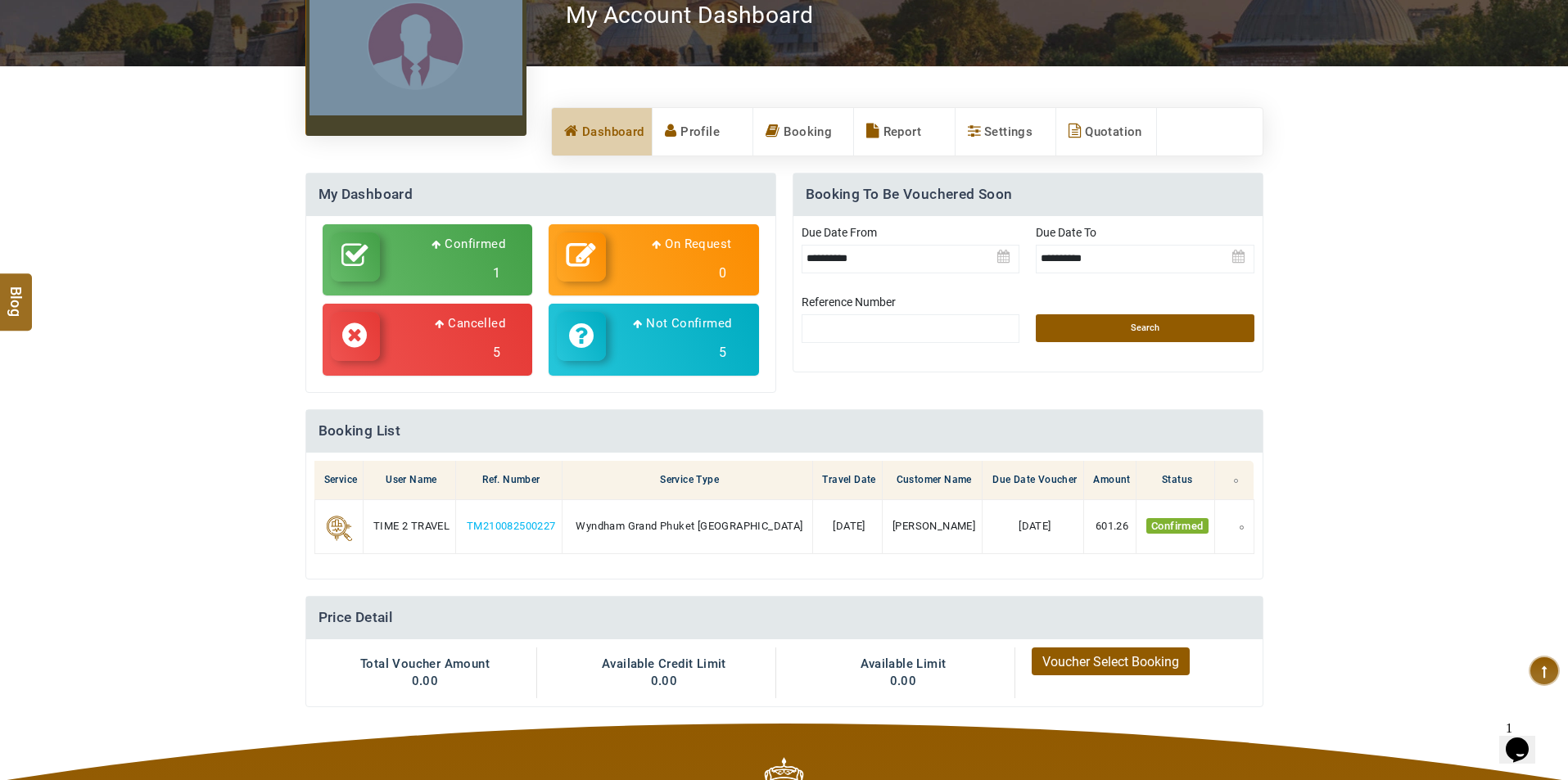
scroll to position [0, 0]
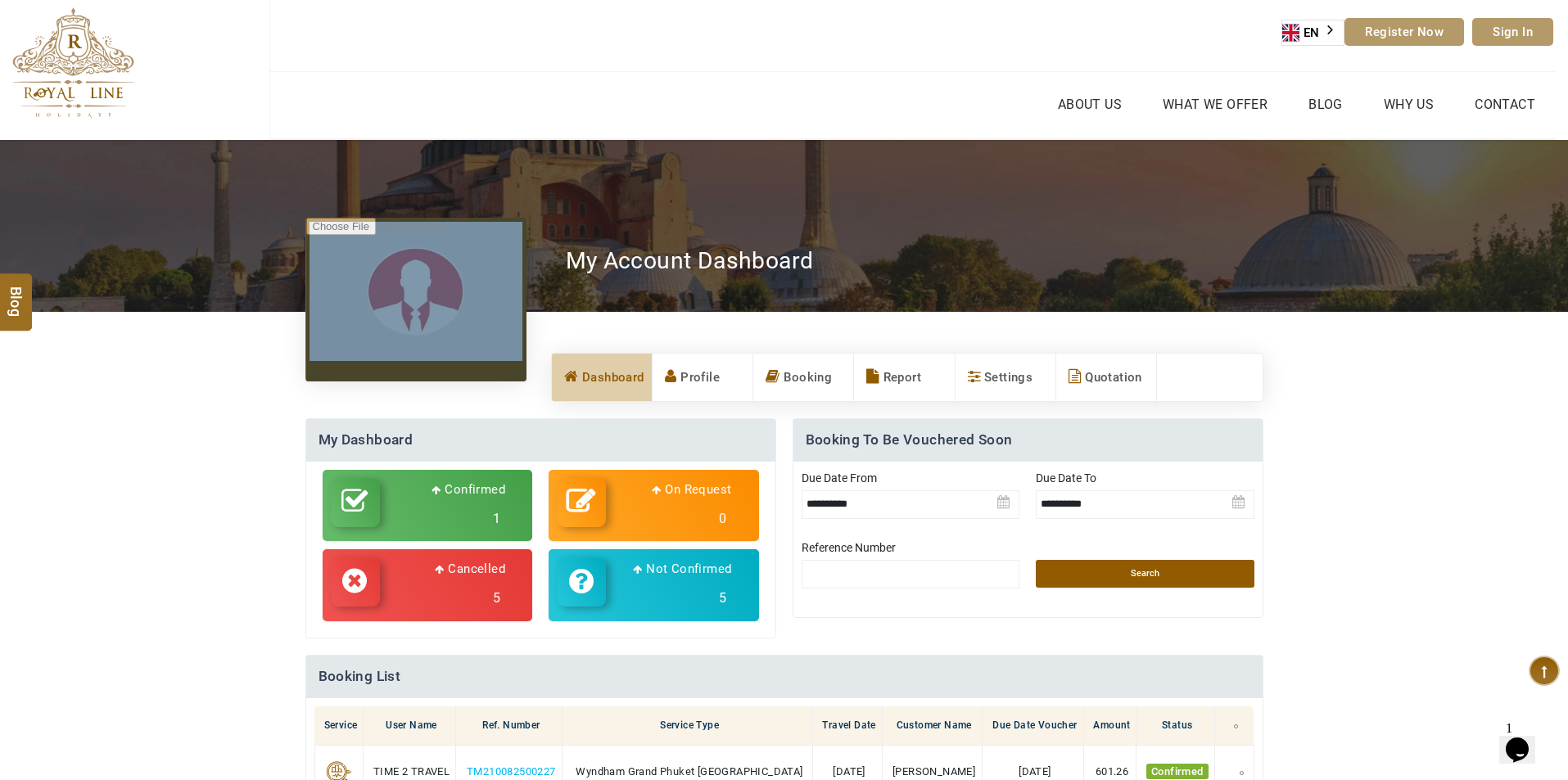
click at [355, 509] on icon at bounding box center [354, 502] width 27 height 30
click at [625, 499] on div "On Request 0" at bounding box center [670, 506] width 130 height 56
select select "**********"
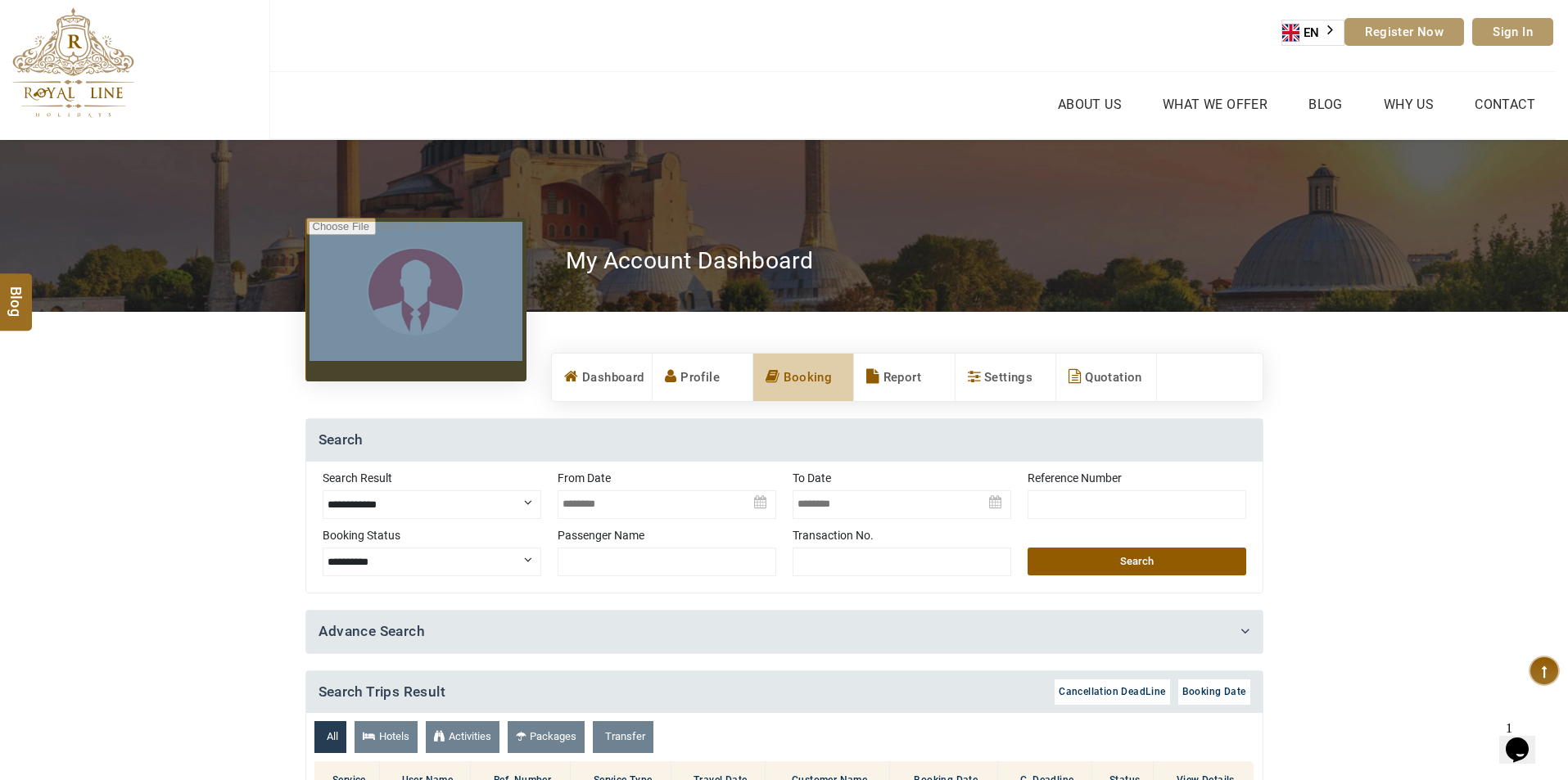
click at [651, 587] on div "**********" at bounding box center [784, 527] width 956 height 131
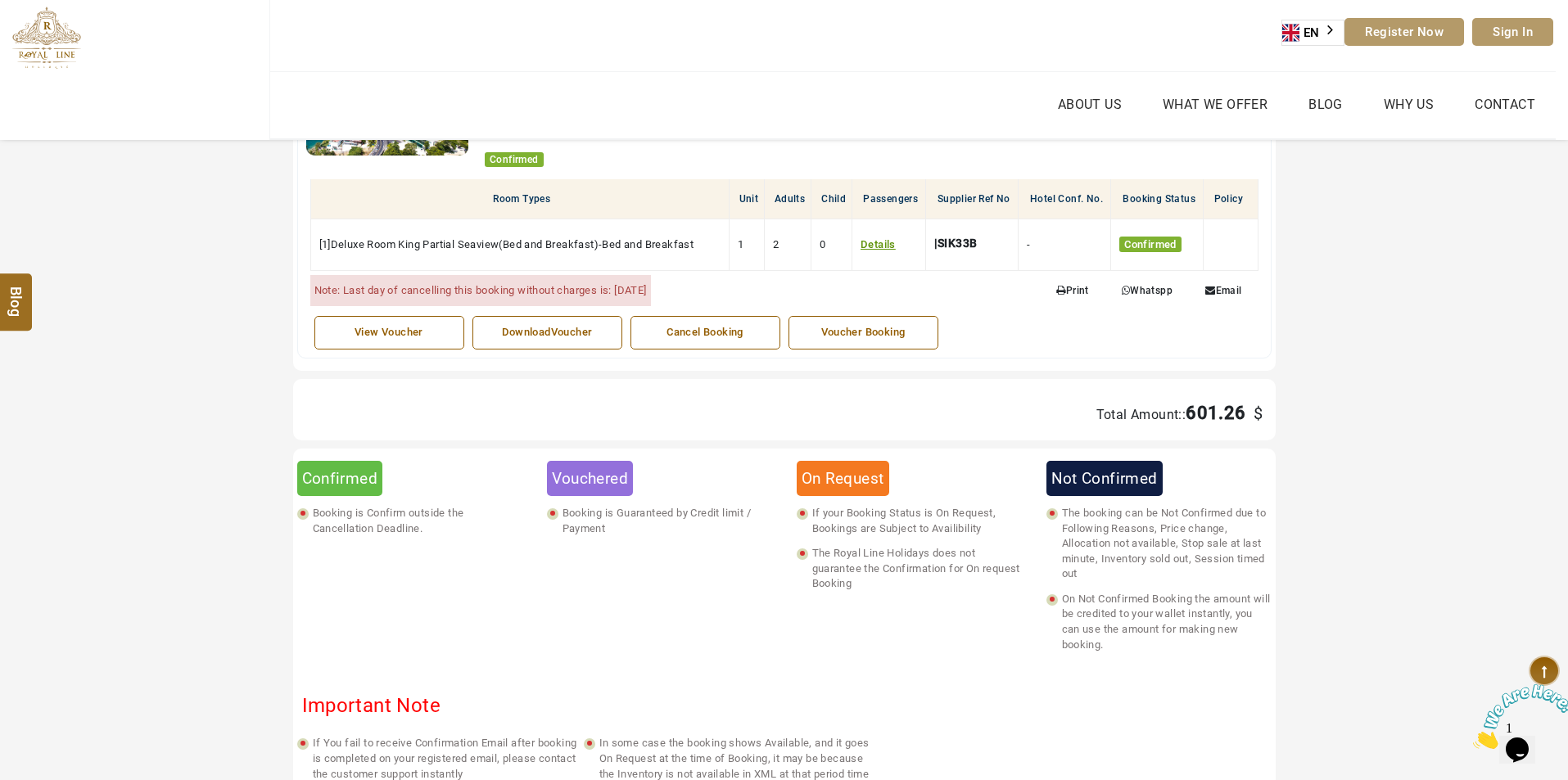
scroll to position [900, 0]
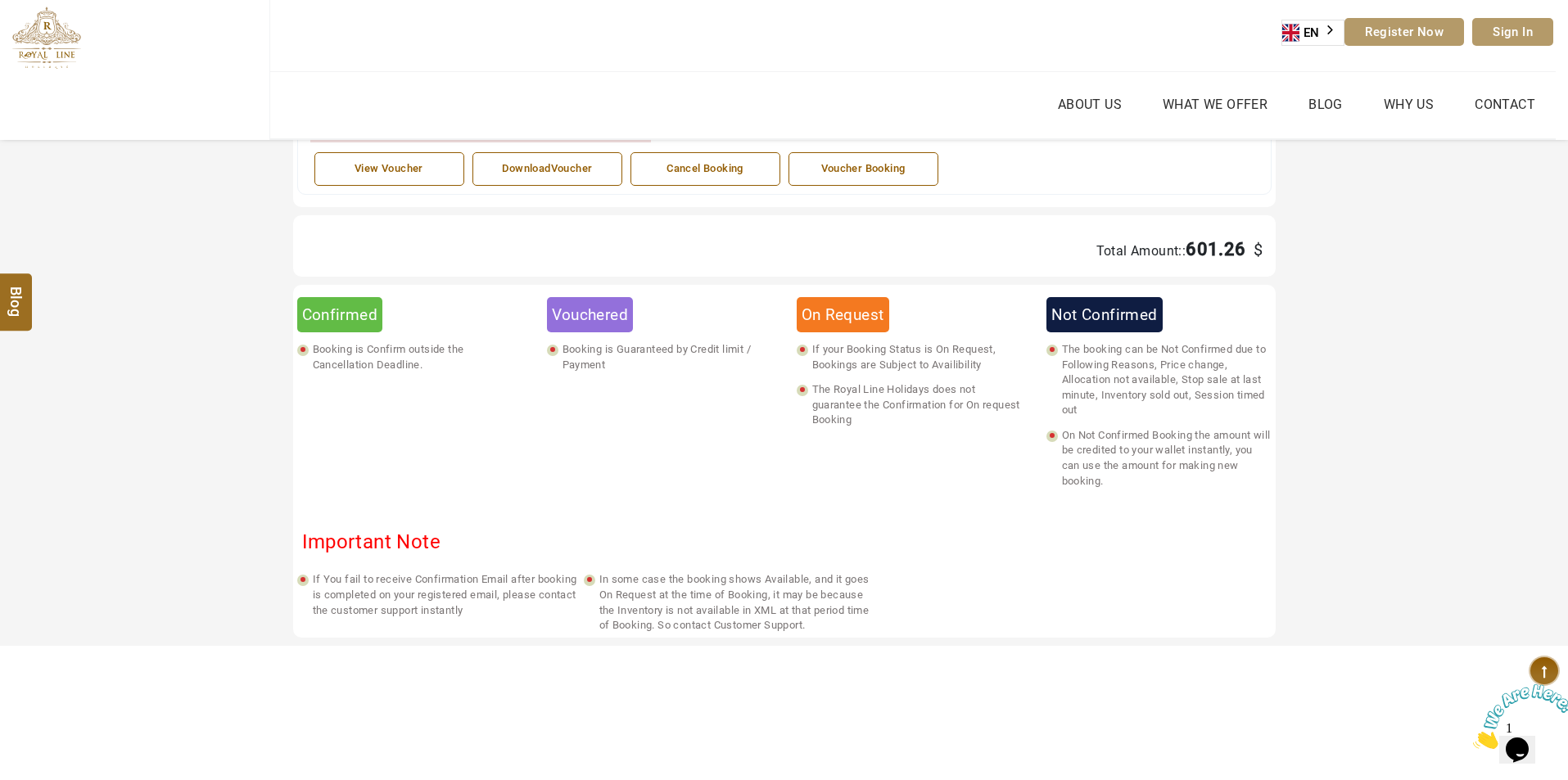
click at [1473, 737] on icon "Close" at bounding box center [1473, 744] width 0 height 14
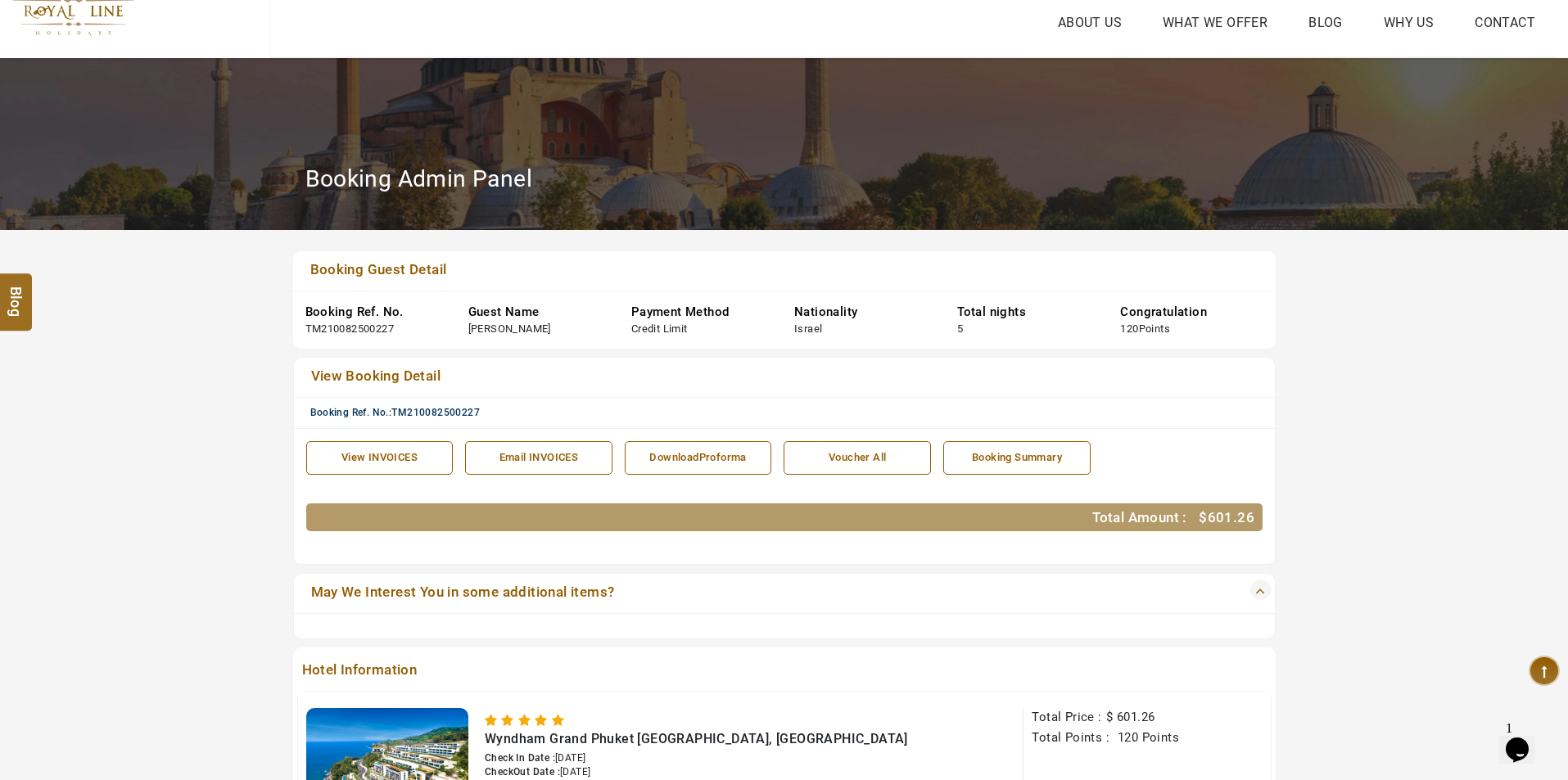
scroll to position [0, 0]
